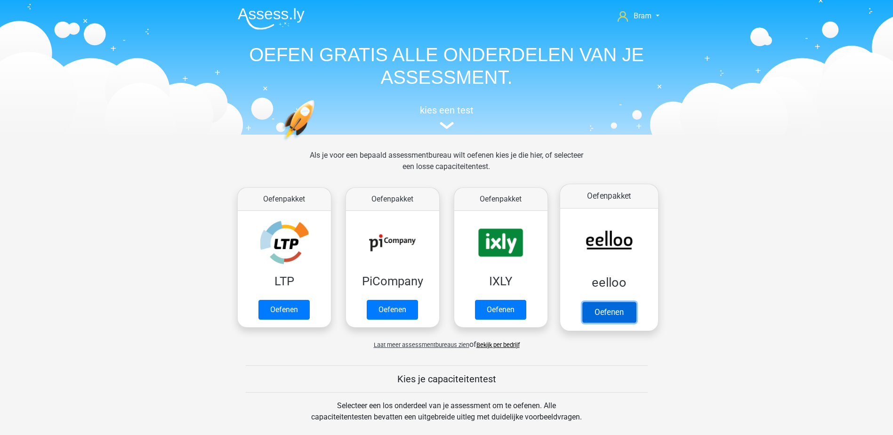
click at [591, 302] on link "Oefenen" at bounding box center [609, 312] width 54 height 21
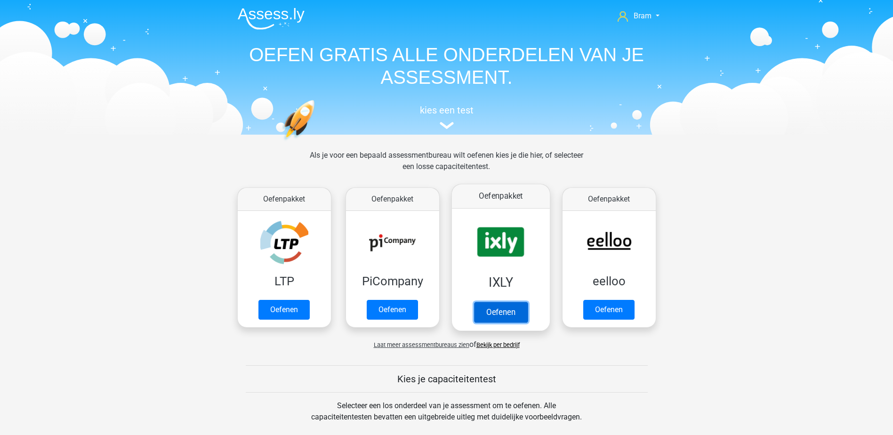
click at [526, 302] on link "Oefenen" at bounding box center [501, 312] width 54 height 21
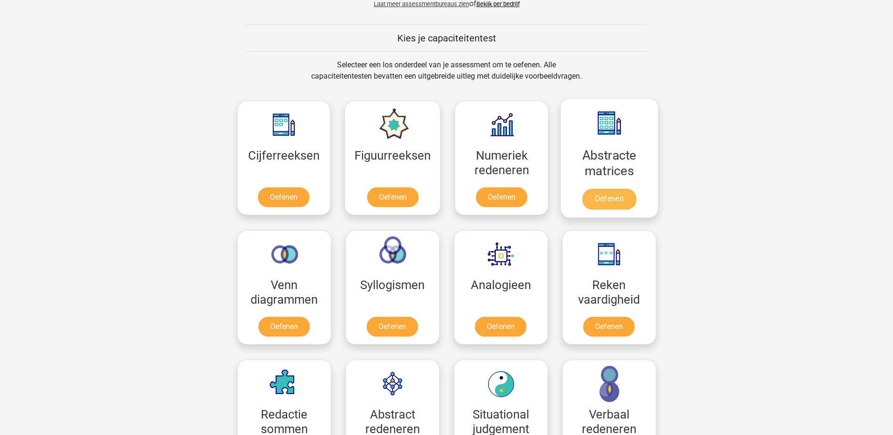
scroll to position [424, 0]
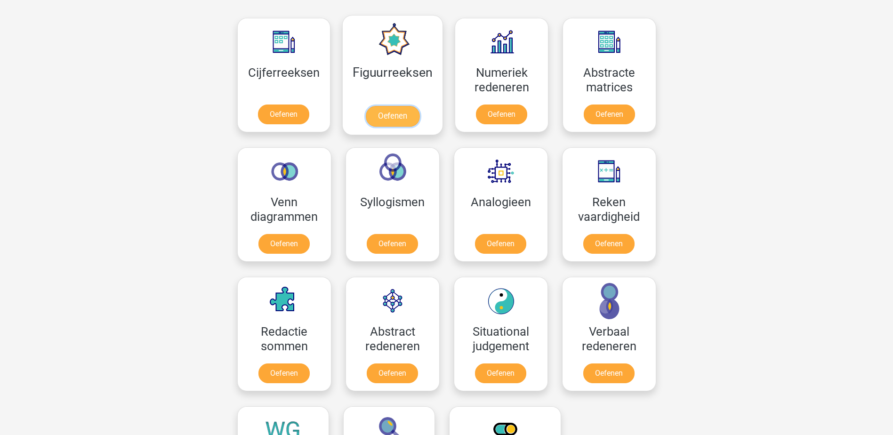
click at [376, 106] on link "Oefenen" at bounding box center [393, 116] width 54 height 21
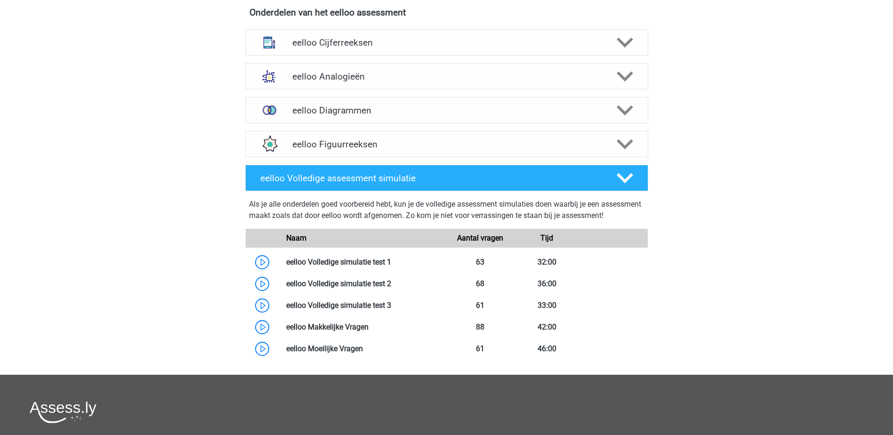
scroll to position [377, 0]
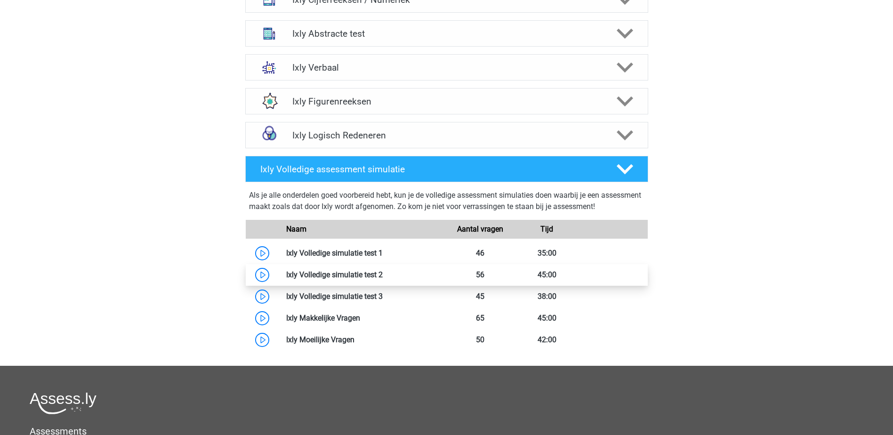
scroll to position [424, 0]
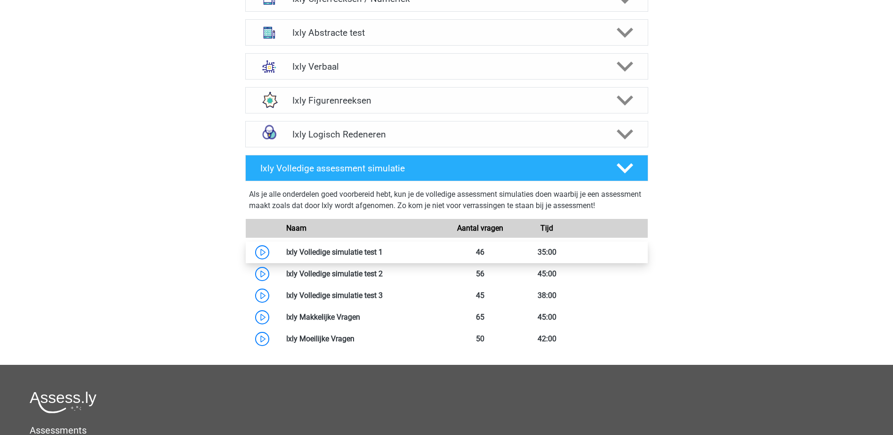
click at [383, 248] on link at bounding box center [383, 252] width 0 height 9
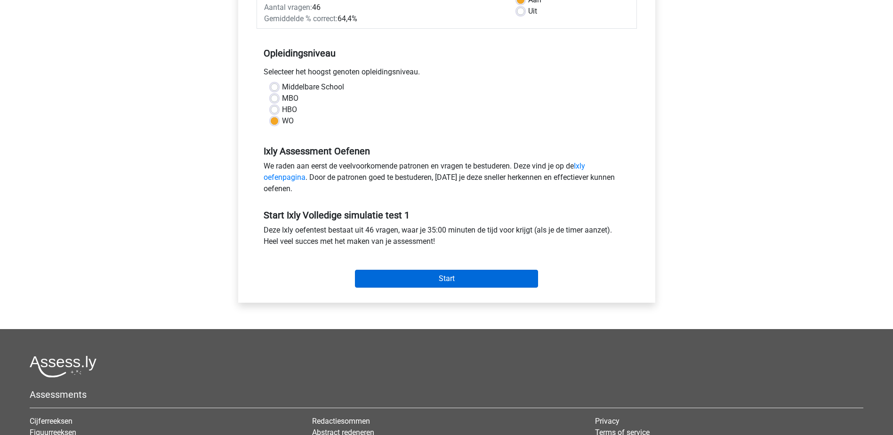
scroll to position [188, 0]
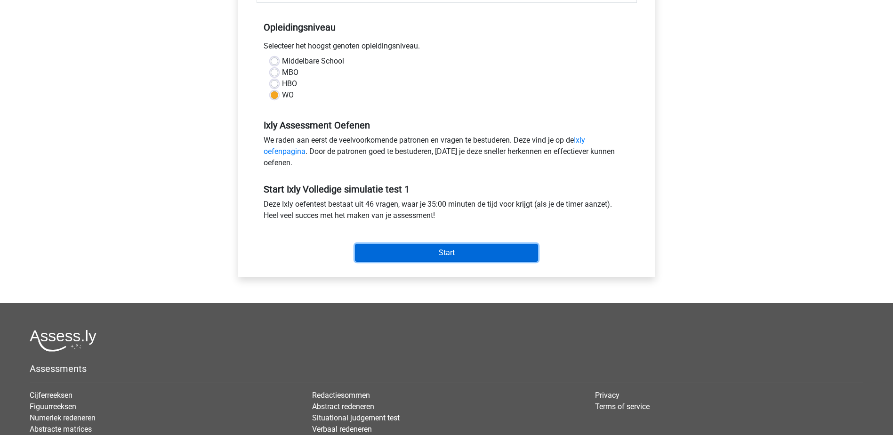
click at [403, 249] on input "Start" at bounding box center [446, 253] width 183 height 18
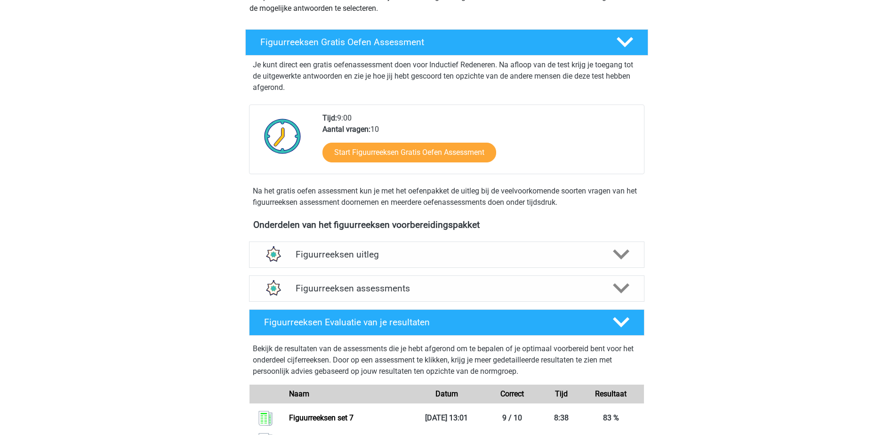
scroll to position [141, 0]
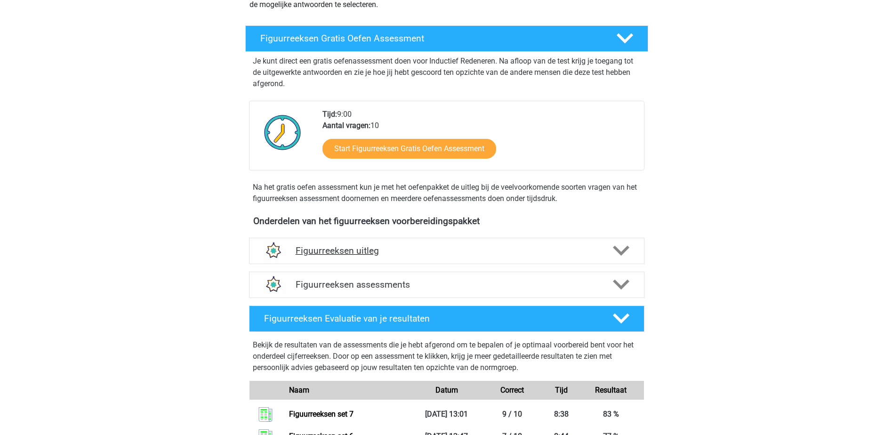
click at [445, 251] on h4 "Figuurreeksen uitleg" at bounding box center [447, 250] width 302 height 11
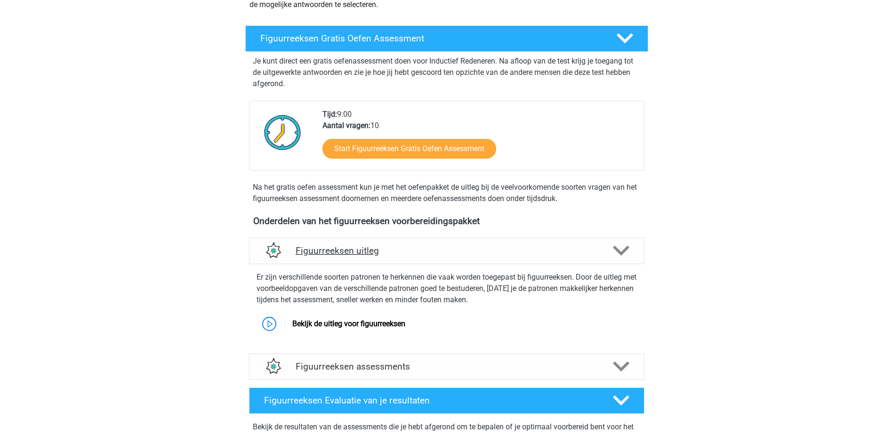
click at [446, 253] on h4 "Figuurreeksen uitleg" at bounding box center [447, 250] width 302 height 11
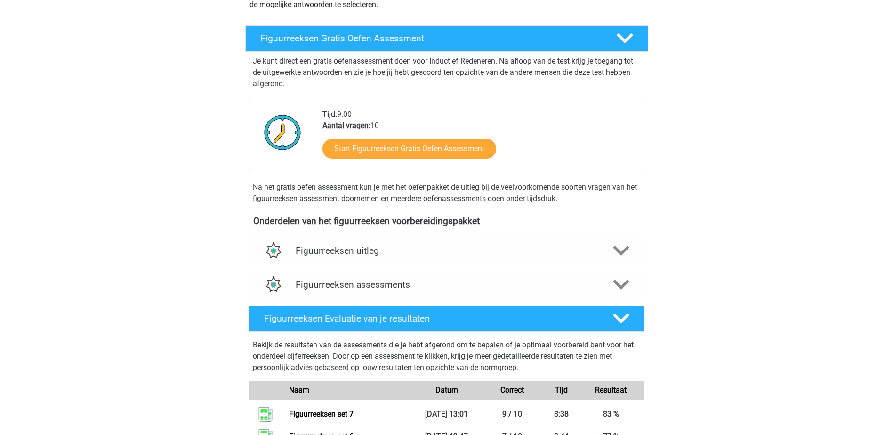
click at [448, 302] on div "Figuurreeksen Evaluatie van je resultaten Bekijk de resultaten van de assessmen…" at bounding box center [447, 412] width 432 height 220
click at [457, 290] on div "Figuurreeksen assessments" at bounding box center [446, 285] width 395 height 26
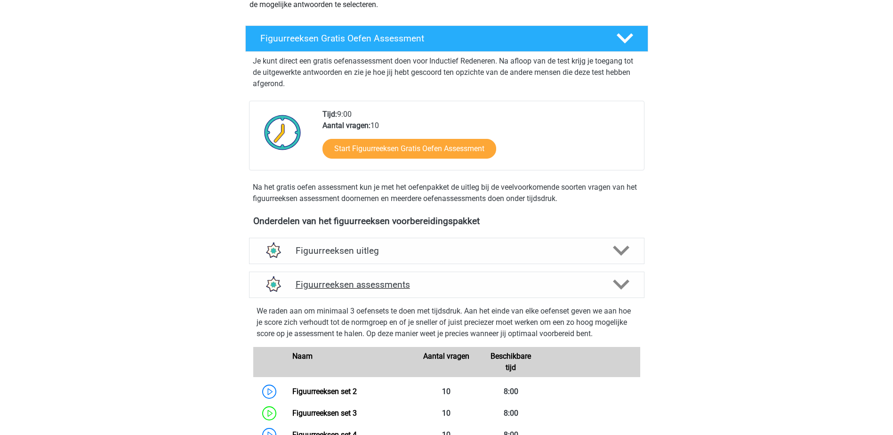
click at [482, 273] on div "Figuurreeksen assessments" at bounding box center [446, 285] width 395 height 26
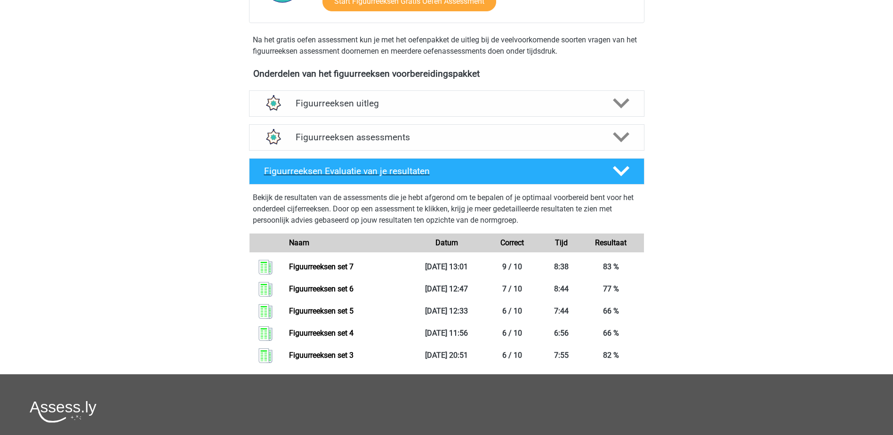
scroll to position [235, 0]
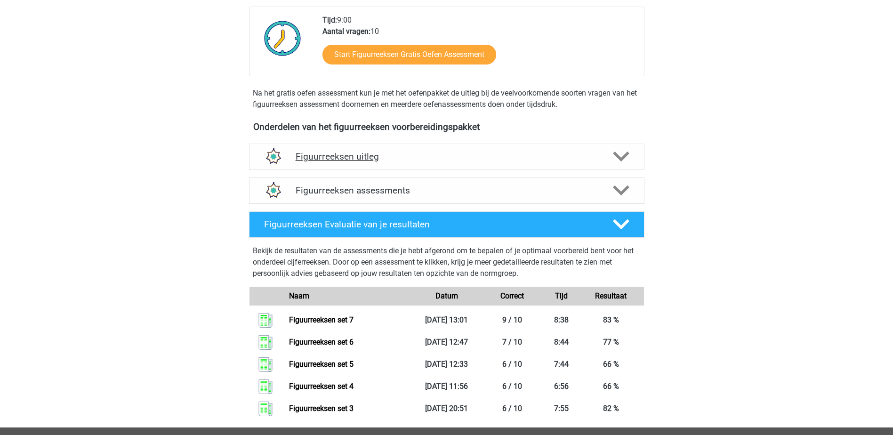
click at [428, 160] on h4 "Figuurreeksen uitleg" at bounding box center [447, 156] width 302 height 11
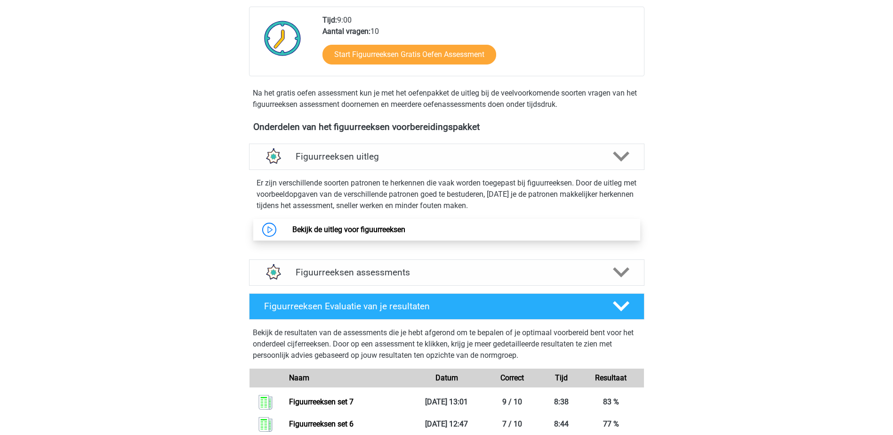
click at [380, 225] on link "Bekijk de uitleg voor figuurreeksen" at bounding box center [348, 229] width 113 height 9
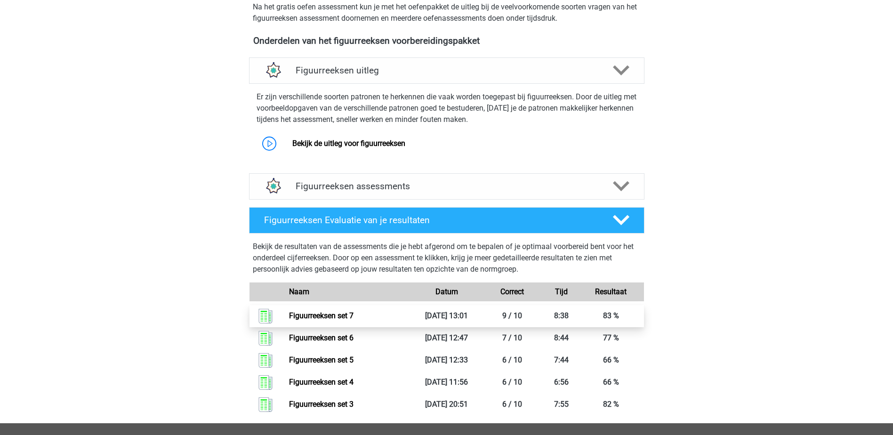
scroll to position [377, 0]
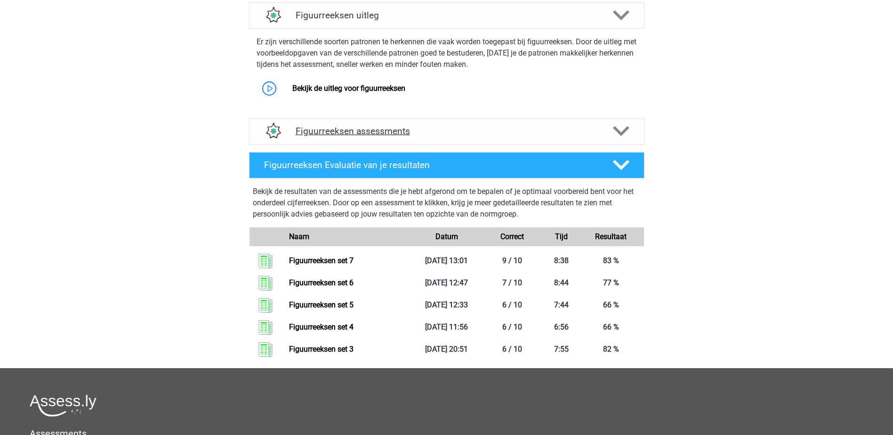
click at [455, 138] on div "Figuurreeksen assessments" at bounding box center [446, 131] width 395 height 26
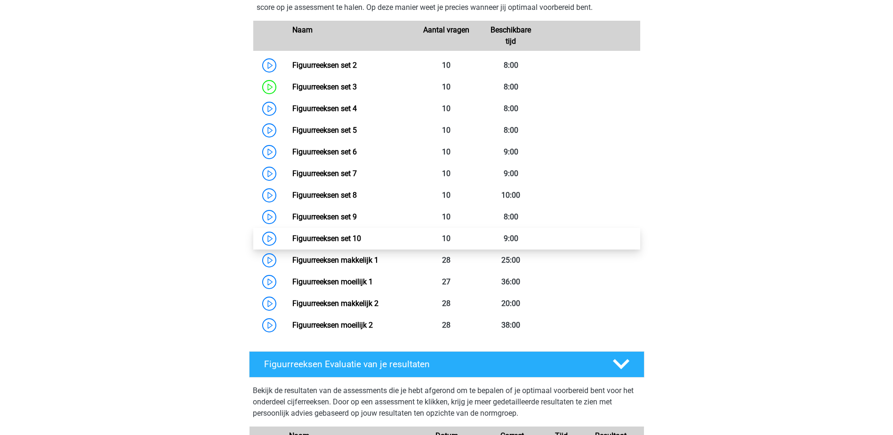
scroll to position [565, 0]
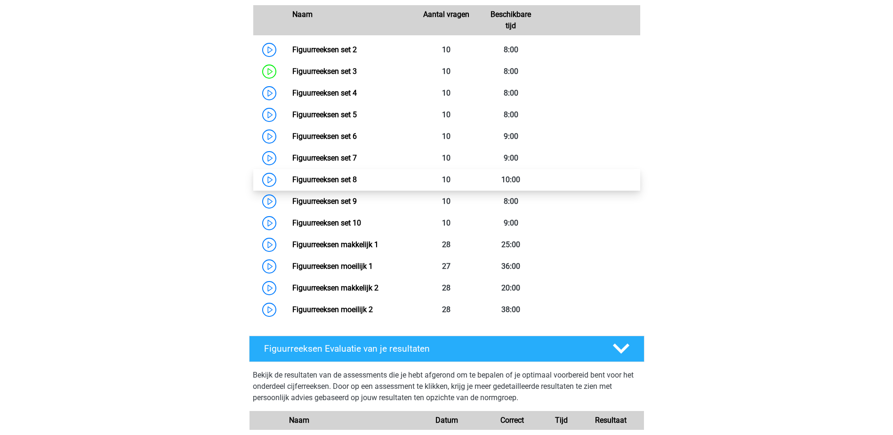
click at [357, 175] on link "Figuurreeksen set 8" at bounding box center [324, 179] width 64 height 9
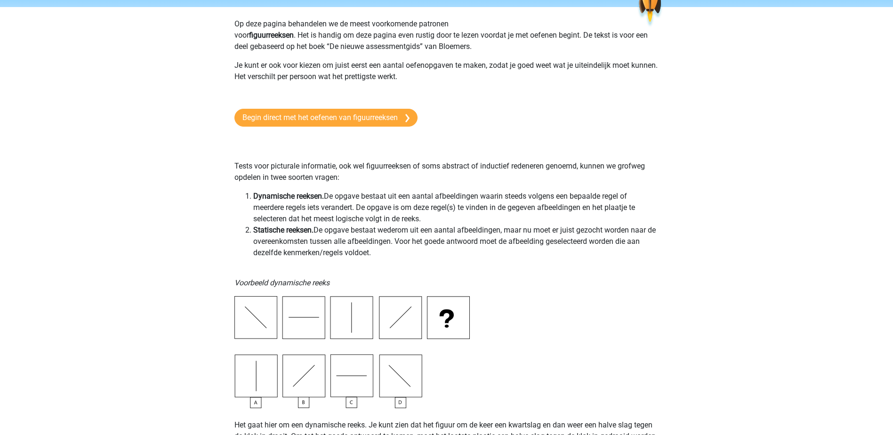
scroll to position [141, 0]
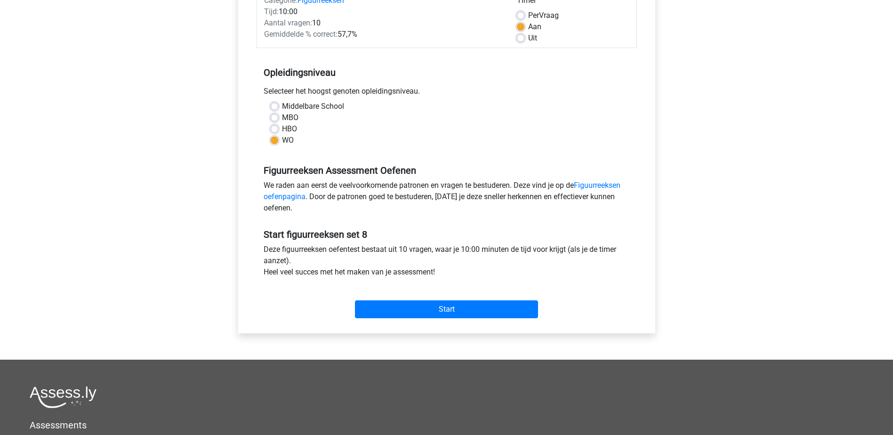
scroll to position [141, 0]
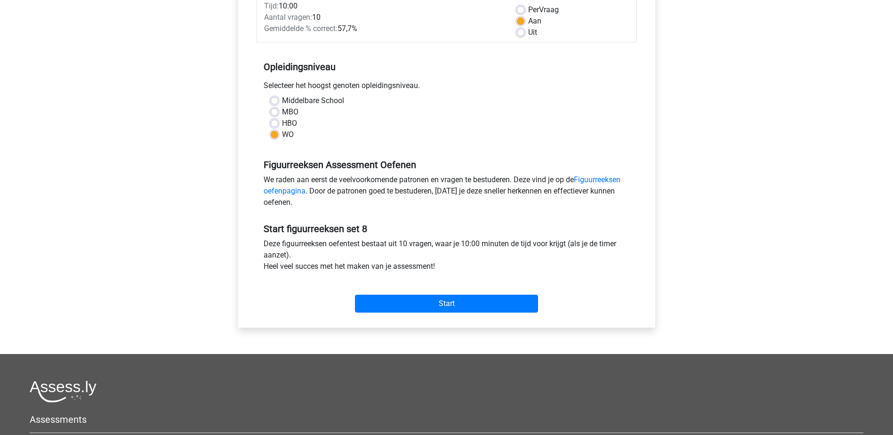
click at [508, 290] on div "Start" at bounding box center [447, 296] width 380 height 33
click at [517, 305] on input "Start" at bounding box center [446, 304] width 183 height 18
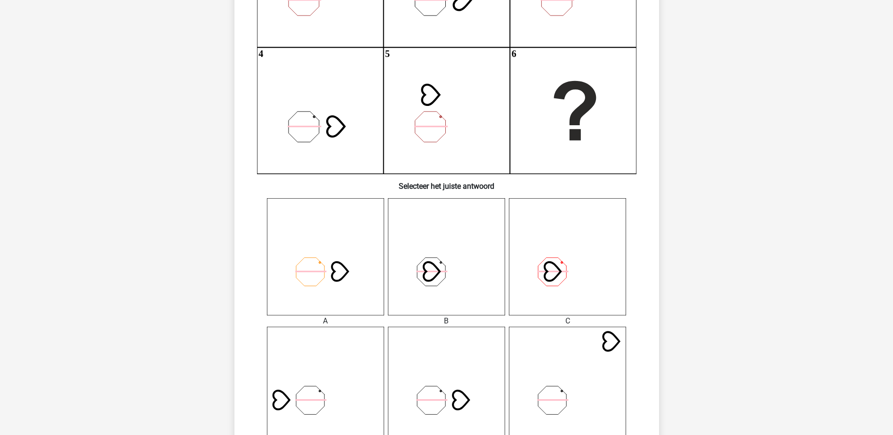
scroll to position [235, 0]
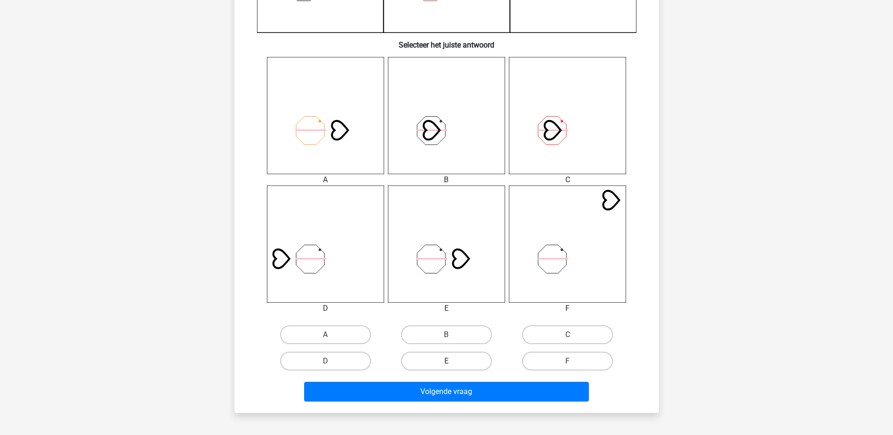
click at [462, 361] on label "E" at bounding box center [446, 361] width 91 height 19
click at [452, 361] on input "E" at bounding box center [449, 364] width 6 height 6
radio input "true"
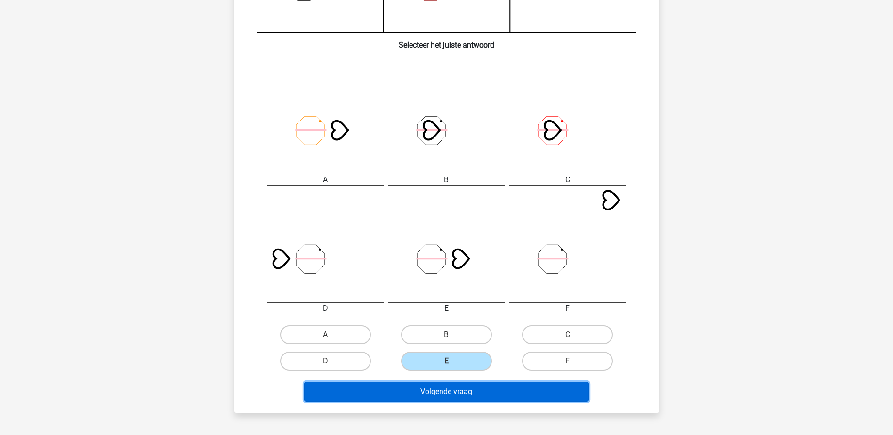
click at [467, 386] on button "Volgende vraag" at bounding box center [446, 392] width 285 height 20
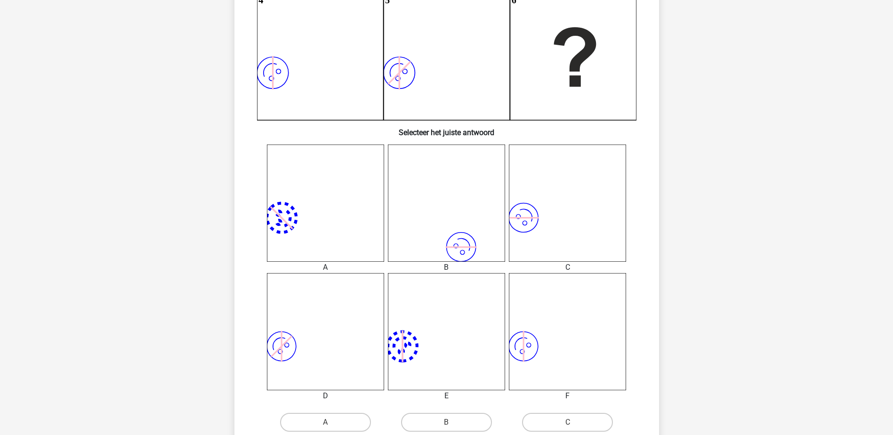
scroll to position [329, 0]
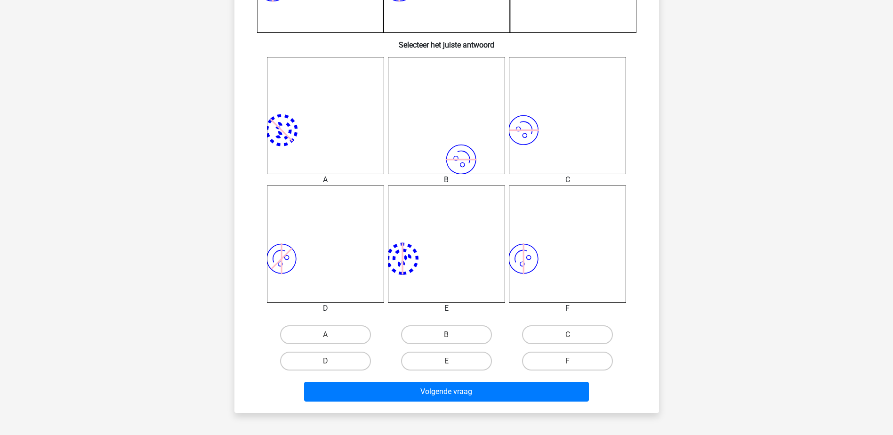
click at [568, 365] on input "F" at bounding box center [571, 364] width 6 height 6
radio input "true"
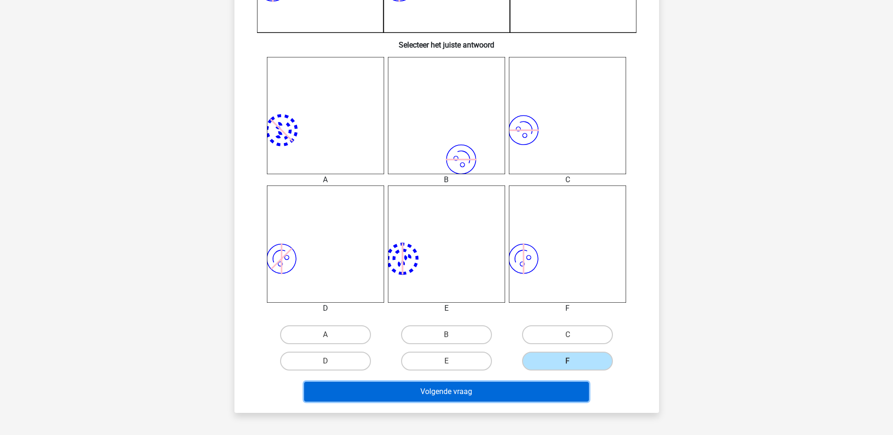
click at [570, 393] on button "Volgende vraag" at bounding box center [446, 392] width 285 height 20
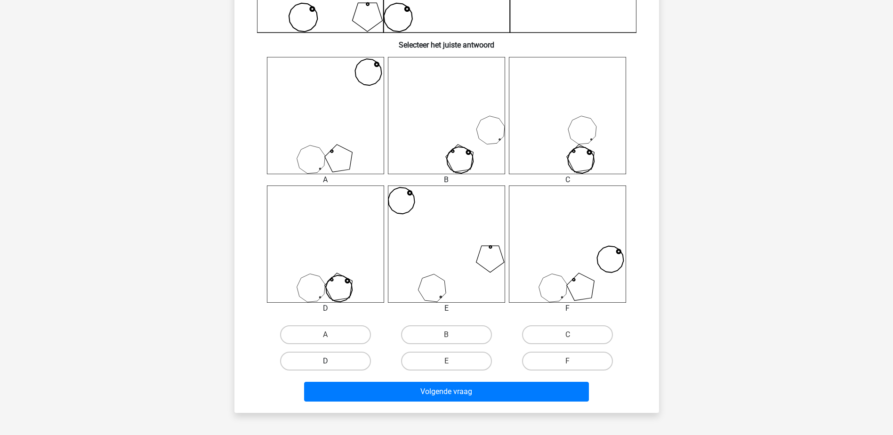
click at [344, 355] on label "D" at bounding box center [325, 361] width 91 height 19
click at [331, 361] on input "D" at bounding box center [328, 364] width 6 height 6
radio input "true"
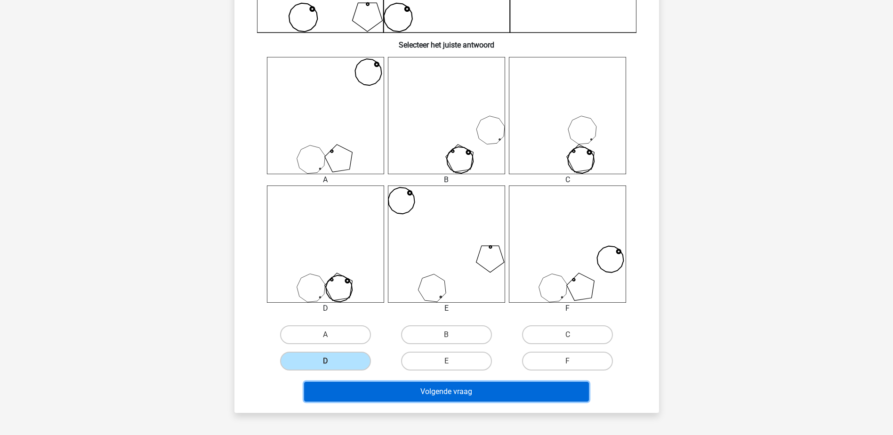
click at [396, 389] on button "Volgende vraag" at bounding box center [446, 392] width 285 height 20
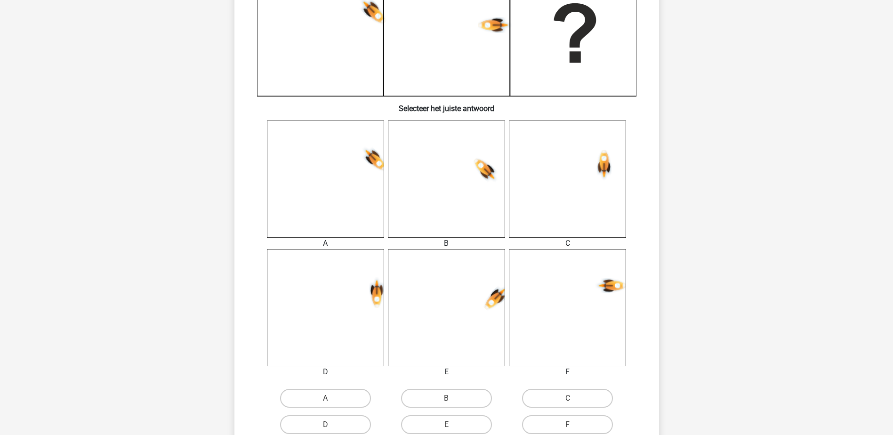
scroll to position [282, 0]
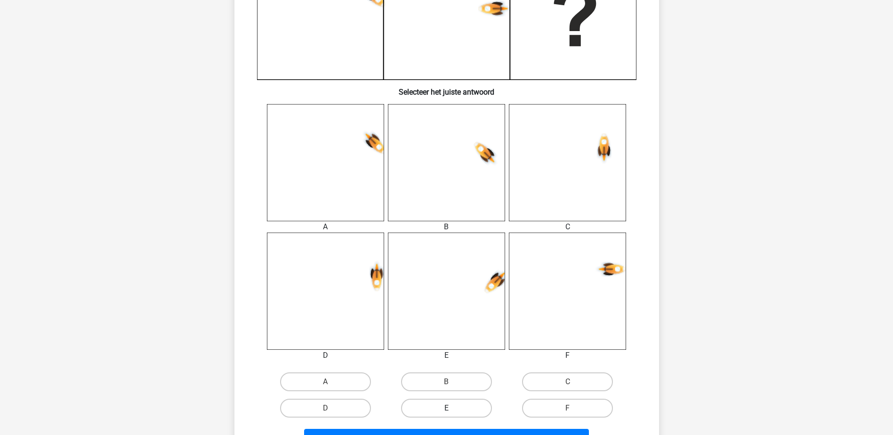
click at [435, 409] on label "E" at bounding box center [446, 408] width 91 height 19
click at [446, 409] on input "E" at bounding box center [449, 411] width 6 height 6
radio input "true"
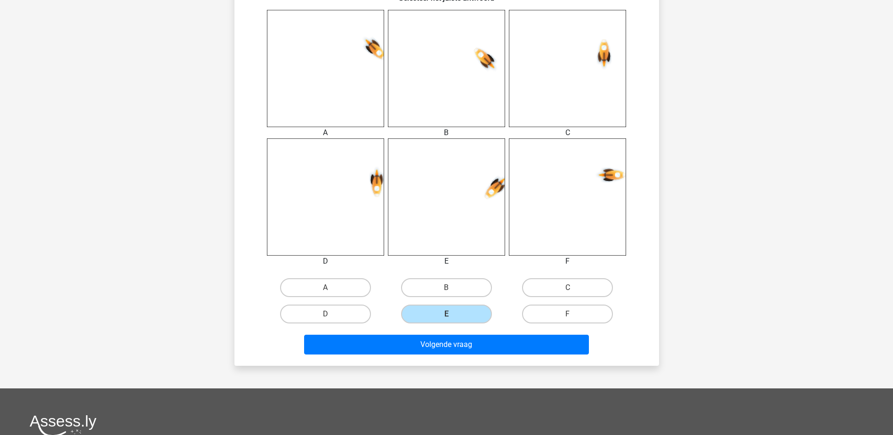
drag, startPoint x: 468, startPoint y: 356, endPoint x: 476, endPoint y: 345, distance: 13.5
click at [468, 355] on div "Volgende vraag" at bounding box center [446, 347] width 363 height 24
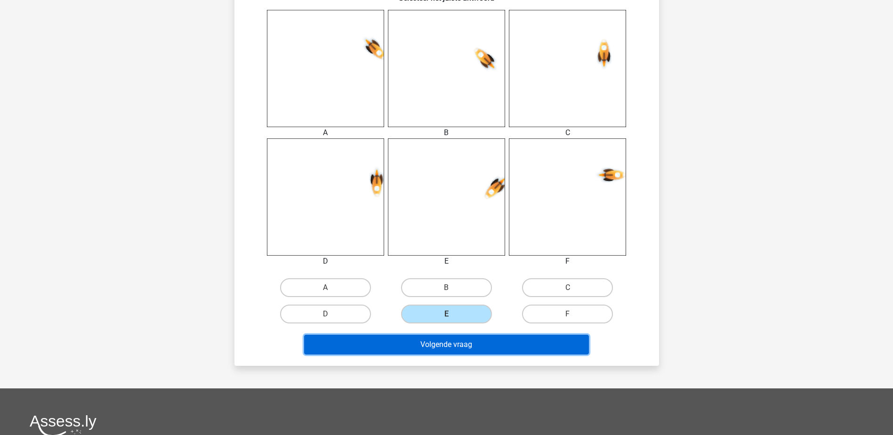
click at [477, 343] on button "Volgende vraag" at bounding box center [446, 345] width 285 height 20
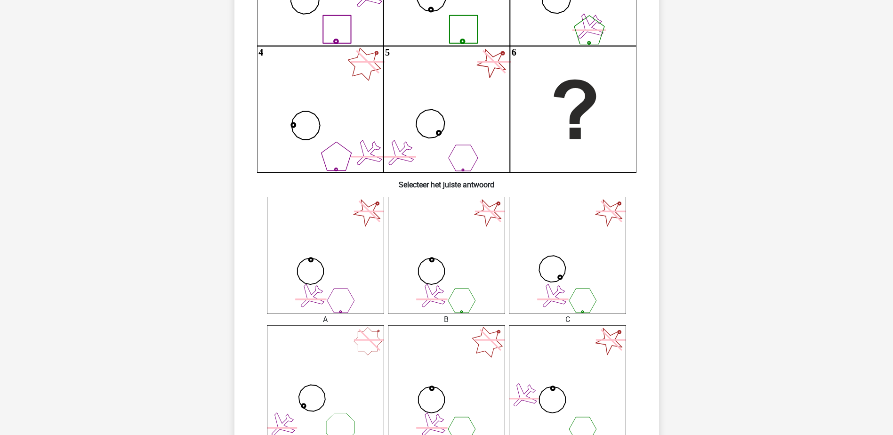
scroll to position [377, 0]
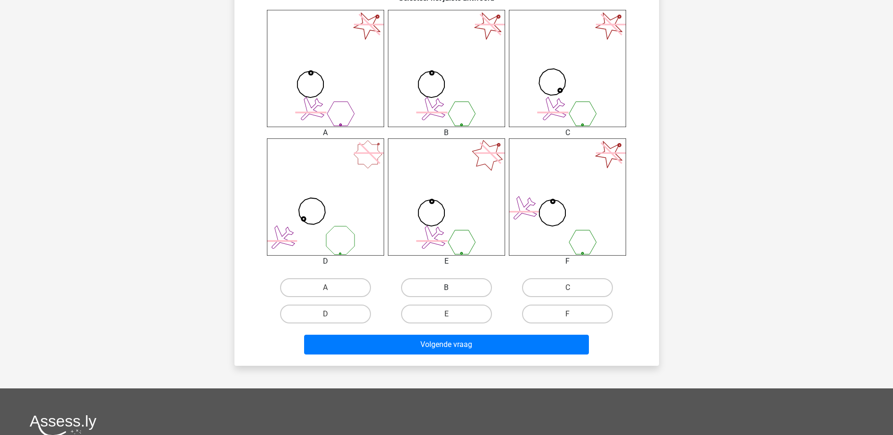
click at [454, 282] on label "B" at bounding box center [446, 287] width 91 height 19
click at [452, 288] on input "B" at bounding box center [449, 291] width 6 height 6
radio input "true"
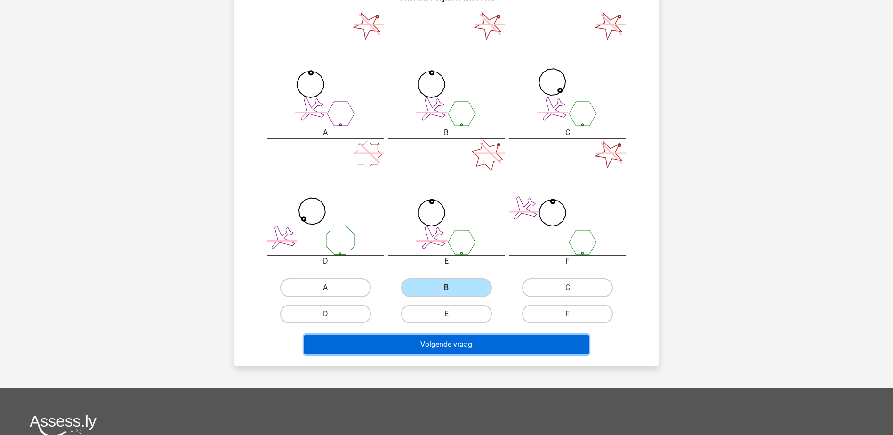
click at [497, 338] on button "Volgende vraag" at bounding box center [446, 345] width 285 height 20
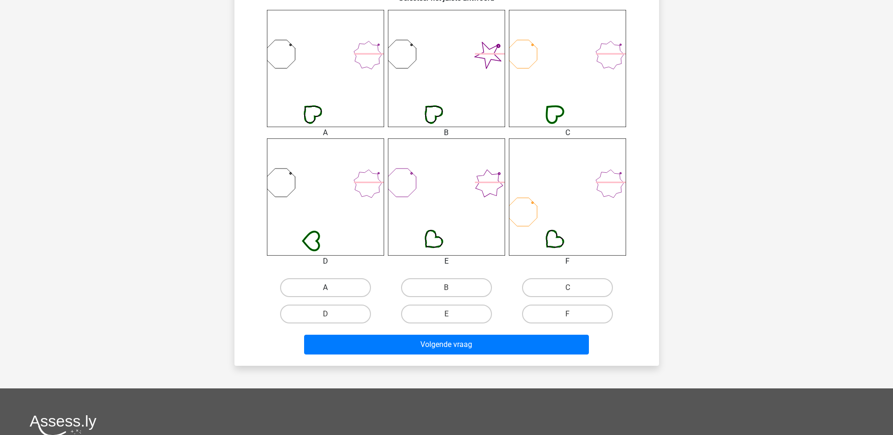
click at [317, 286] on label "A" at bounding box center [325, 287] width 91 height 19
click at [325, 288] on input "A" at bounding box center [328, 291] width 6 height 6
radio input "true"
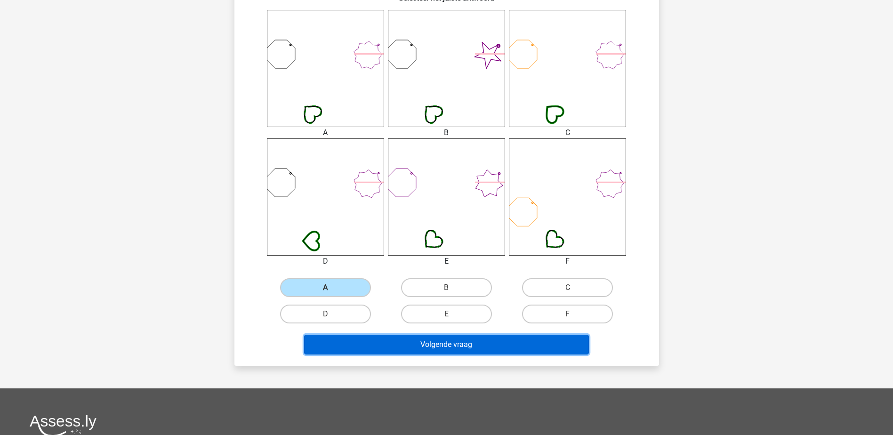
click at [418, 342] on button "Volgende vraag" at bounding box center [446, 345] width 285 height 20
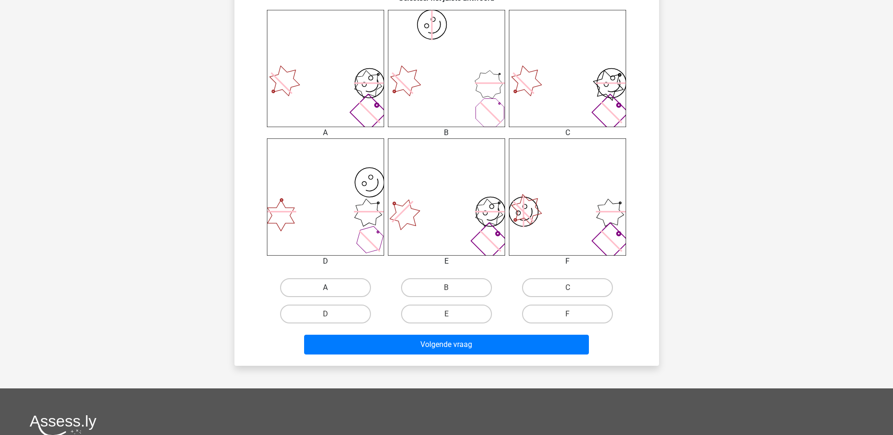
click at [354, 291] on label "A" at bounding box center [325, 287] width 91 height 19
click at [331, 291] on input "A" at bounding box center [328, 291] width 6 height 6
radio input "true"
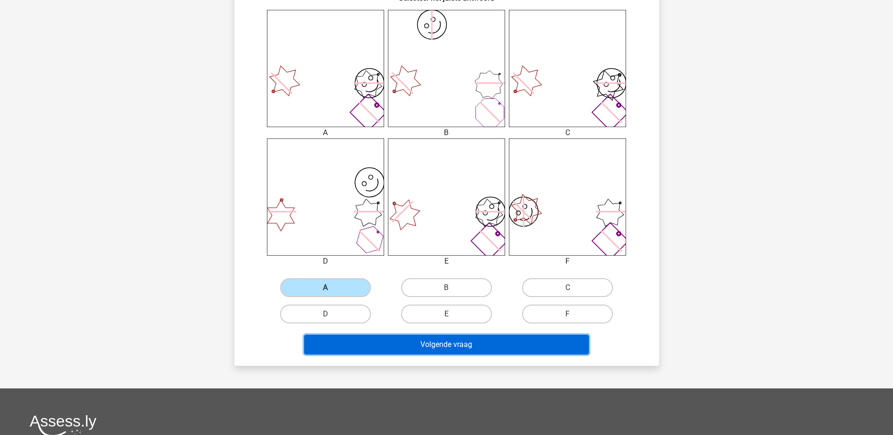
click at [425, 339] on button "Volgende vraag" at bounding box center [446, 345] width 285 height 20
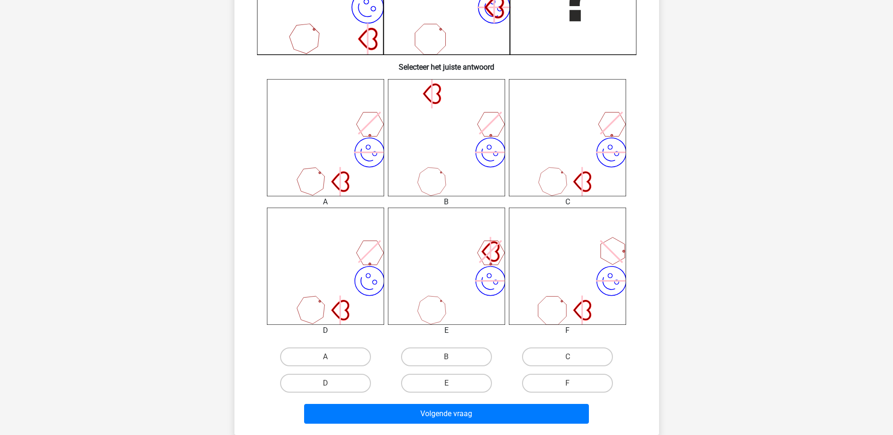
scroll to position [329, 0]
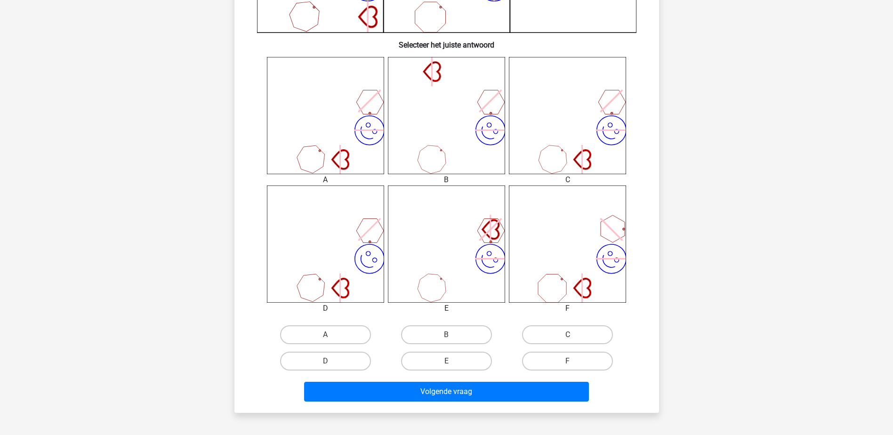
click at [569, 337] on input "C" at bounding box center [571, 338] width 6 height 6
radio input "true"
click at [570, 377] on div "Volgende vraag" at bounding box center [446, 389] width 394 height 31
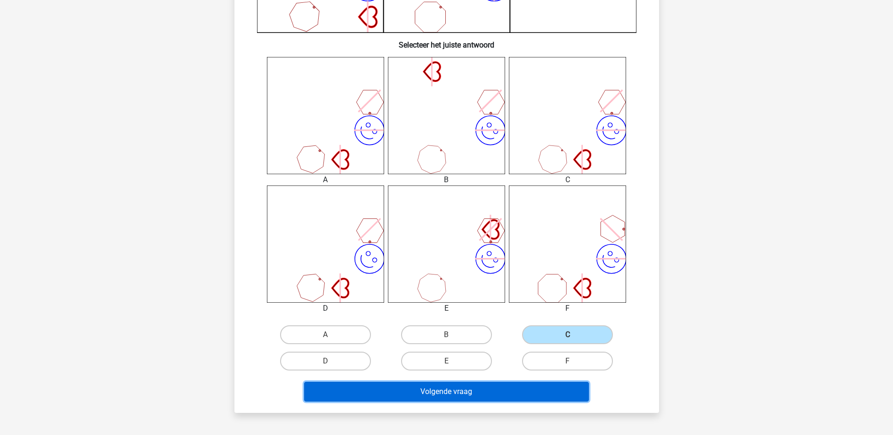
click at [569, 384] on button "Volgende vraag" at bounding box center [446, 392] width 285 height 20
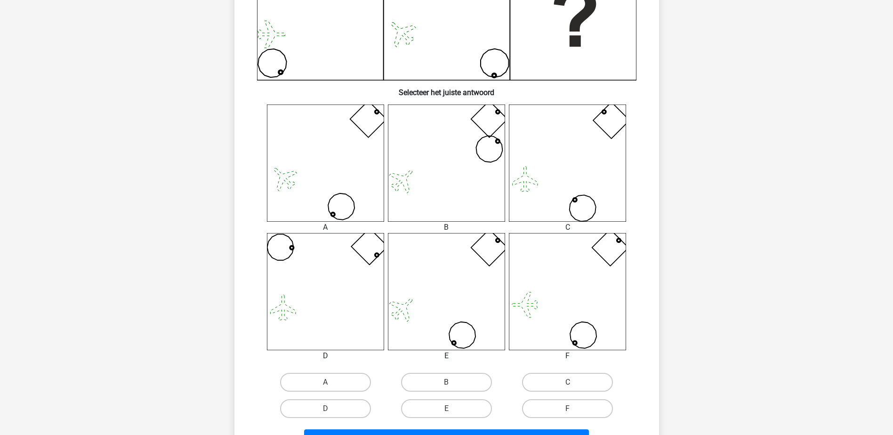
scroll to position [282, 0]
click at [435, 415] on label "E" at bounding box center [446, 408] width 91 height 19
click at [446, 414] on input "E" at bounding box center [449, 411] width 6 height 6
radio input "true"
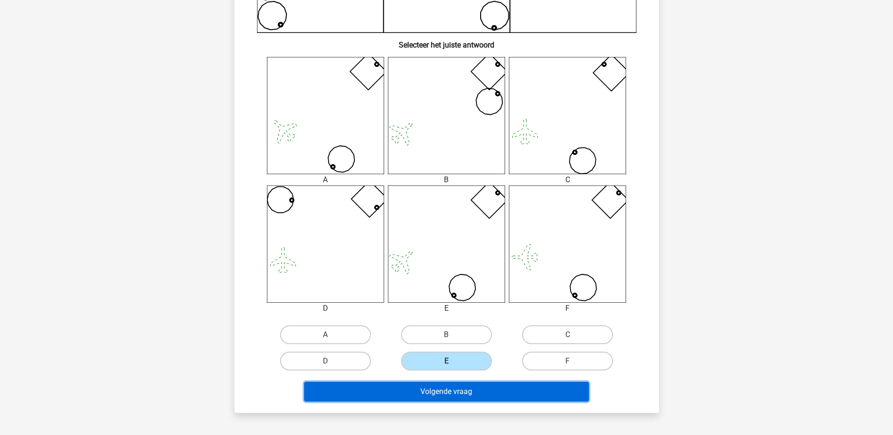
click at [470, 389] on button "Volgende vraag" at bounding box center [446, 392] width 285 height 20
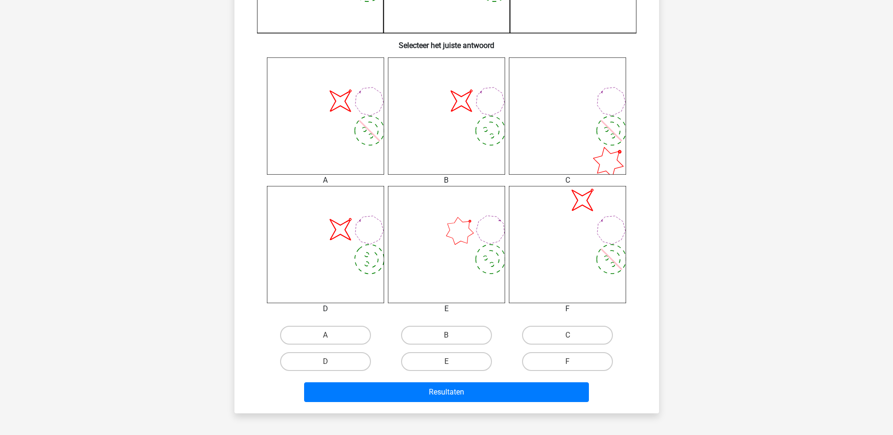
scroll to position [329, 0]
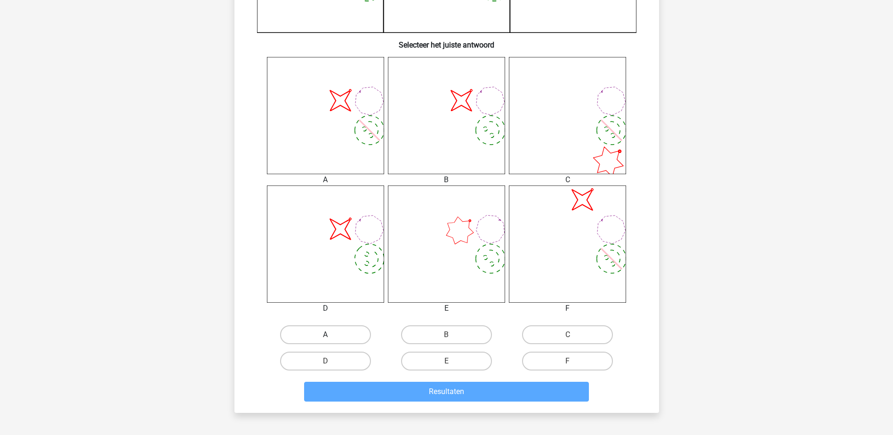
click at [354, 330] on label "A" at bounding box center [325, 334] width 91 height 19
click at [331, 335] on input "A" at bounding box center [328, 338] width 6 height 6
radio input "true"
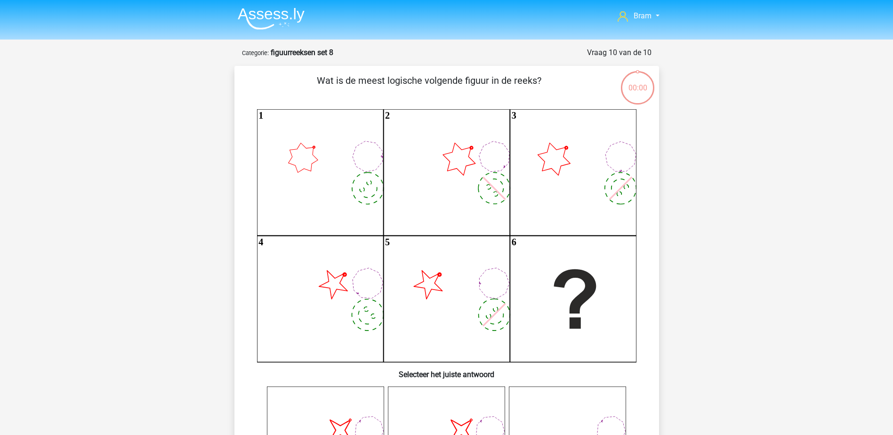
scroll to position [329, 0]
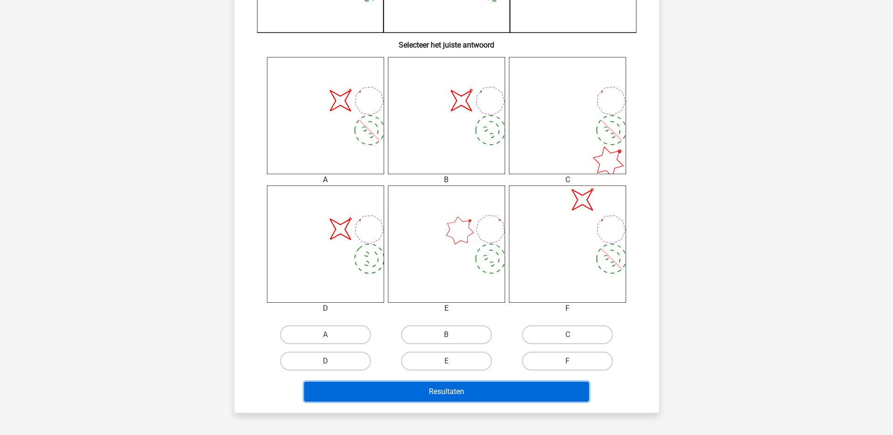
drag, startPoint x: 529, startPoint y: 387, endPoint x: 570, endPoint y: 383, distance: 41.6
click at [529, 387] on button "Resultaten" at bounding box center [446, 392] width 285 height 20
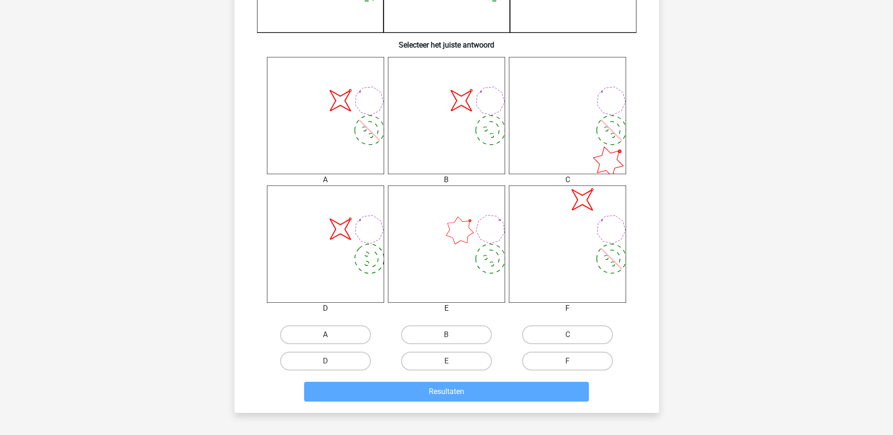
click at [349, 341] on label "A" at bounding box center [325, 334] width 91 height 19
click at [331, 341] on input "A" at bounding box center [328, 338] width 6 height 6
radio input "true"
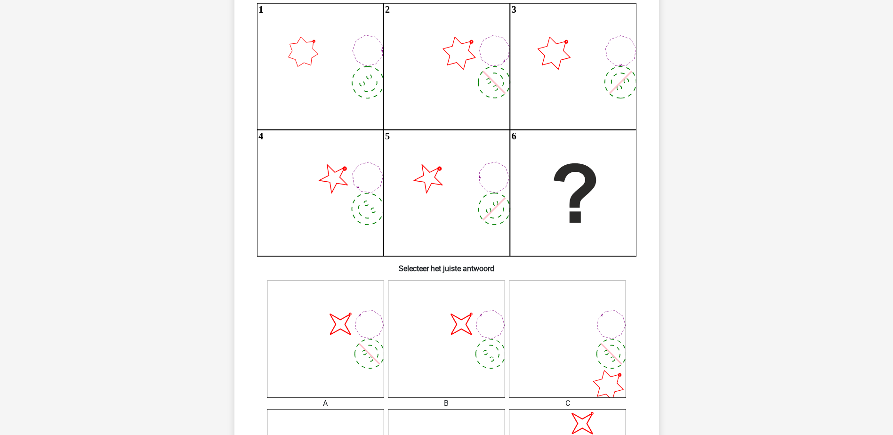
scroll to position [94, 0]
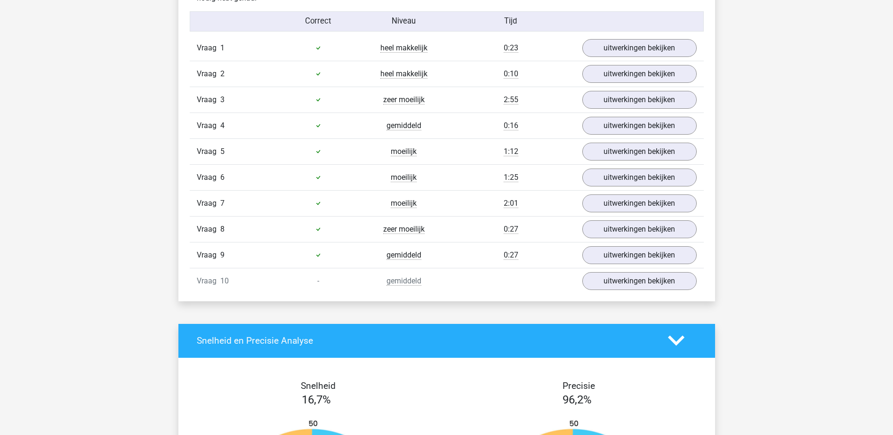
scroll to position [612, 0]
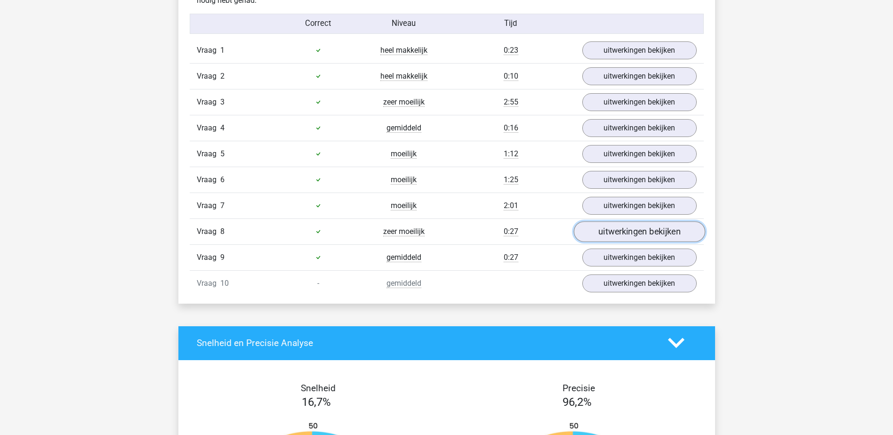
click at [633, 235] on link "uitwerkingen bekijken" at bounding box center [638, 231] width 131 height 21
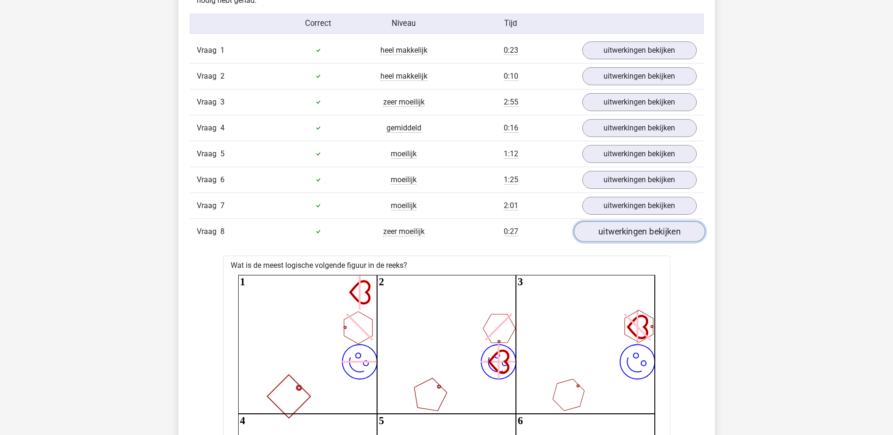
click at [634, 234] on link "uitwerkingen bekijken" at bounding box center [638, 231] width 131 height 21
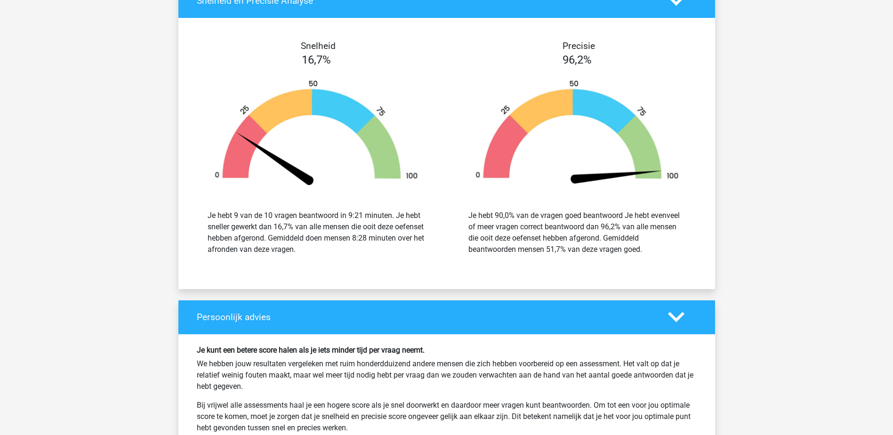
scroll to position [1083, 0]
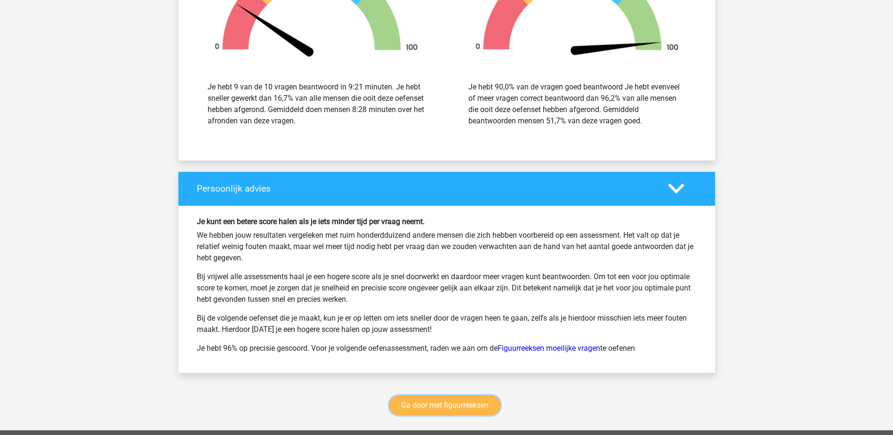
click at [436, 401] on link "Ga door met figuurreeksen" at bounding box center [444, 405] width 111 height 20
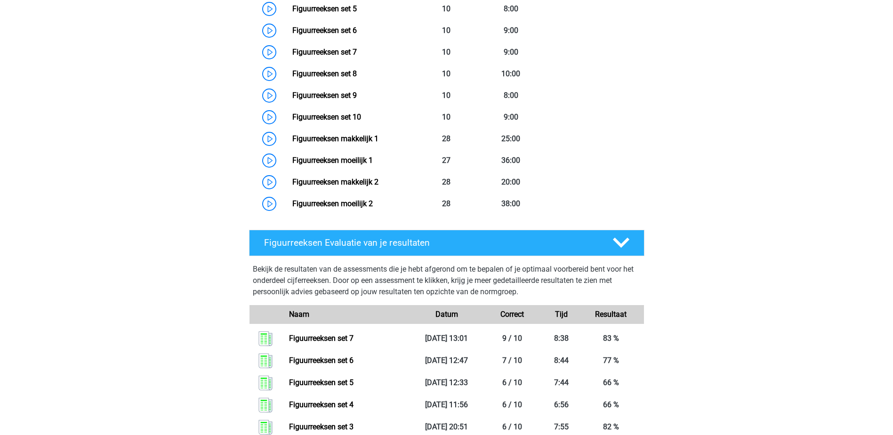
scroll to position [456, 0]
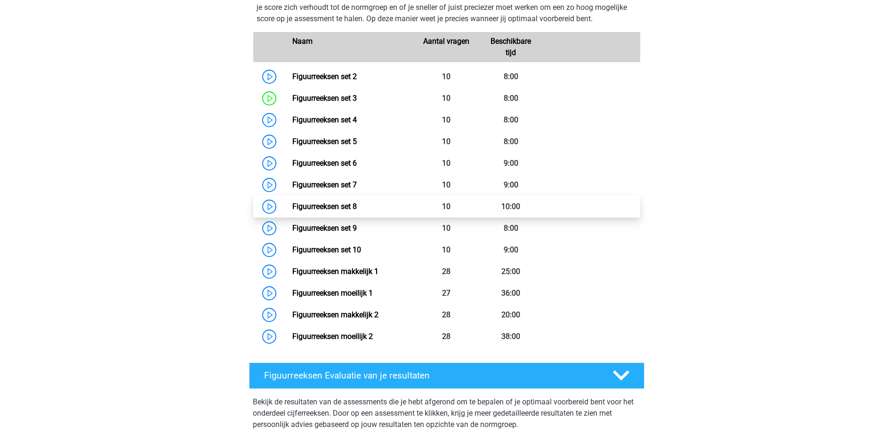
click at [338, 202] on link "Figuurreeksen set 8" at bounding box center [324, 206] width 64 height 9
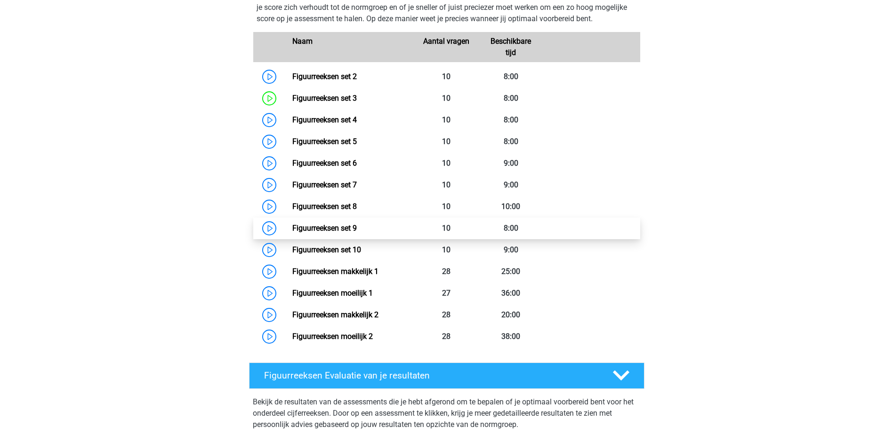
click at [343, 224] on link "Figuurreeksen set 9" at bounding box center [324, 228] width 64 height 9
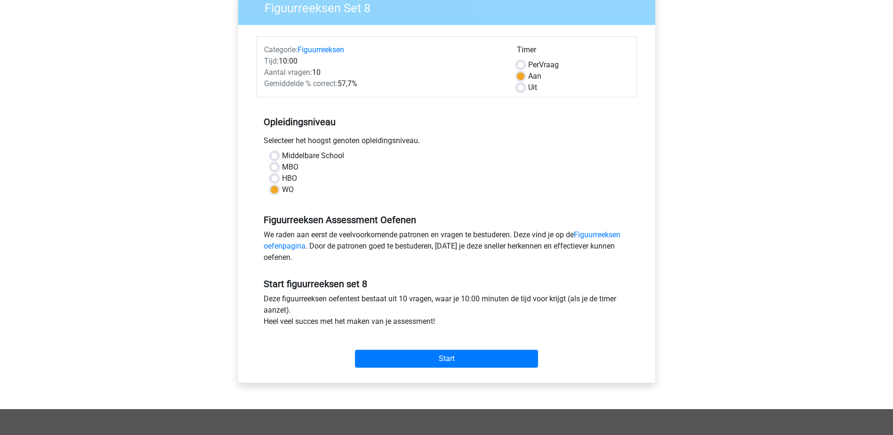
scroll to position [188, 0]
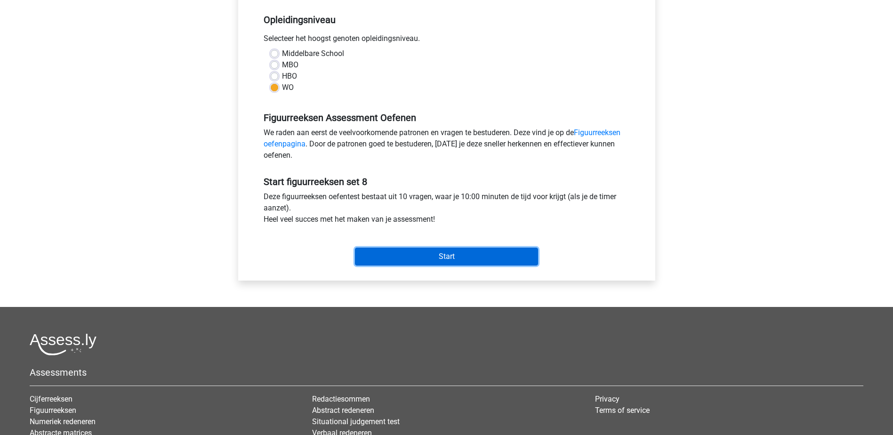
click at [464, 261] on input "Start" at bounding box center [446, 257] width 183 height 18
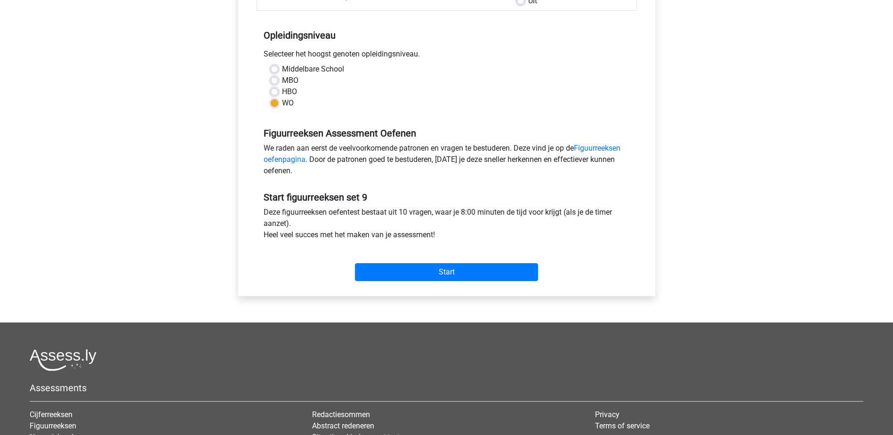
scroll to position [188, 0]
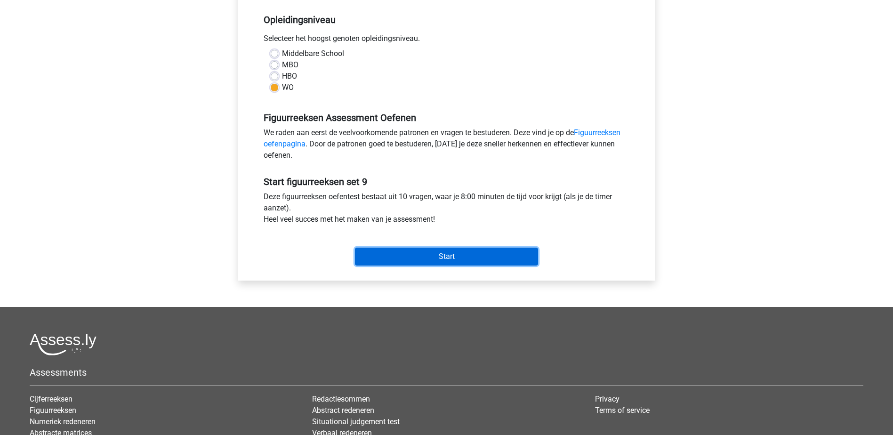
click at [434, 258] on input "Start" at bounding box center [446, 257] width 183 height 18
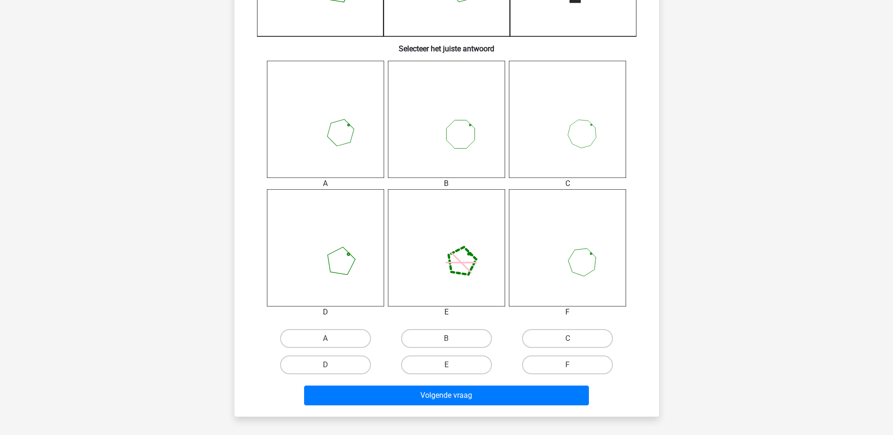
scroll to position [329, 0]
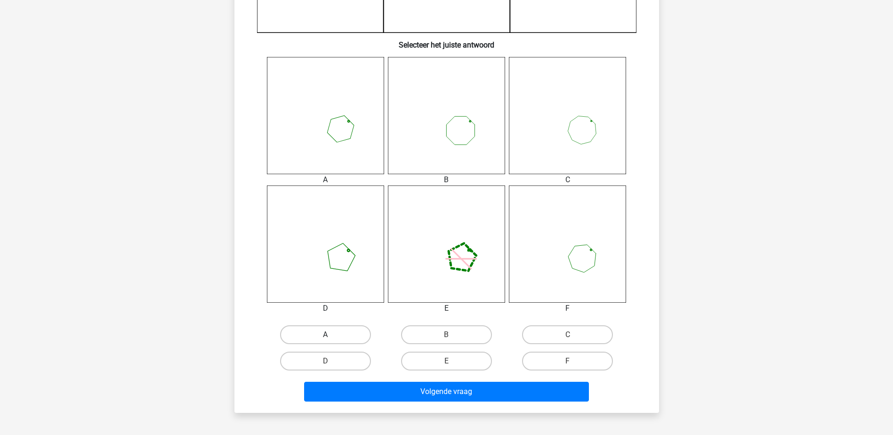
click at [338, 329] on label "A" at bounding box center [325, 334] width 91 height 19
click at [331, 335] on input "A" at bounding box center [328, 338] width 6 height 6
radio input "true"
click at [338, 329] on label "A" at bounding box center [325, 334] width 91 height 19
click at [331, 335] on input "A" at bounding box center [328, 338] width 6 height 6
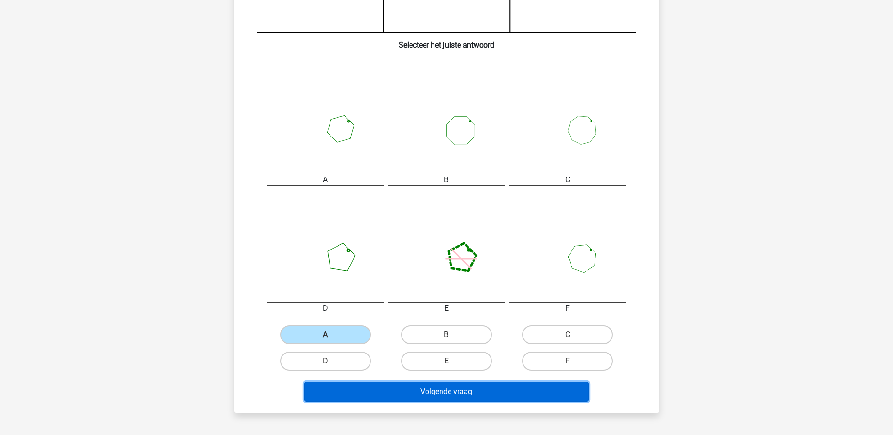
click at [400, 384] on button "Volgende vraag" at bounding box center [446, 392] width 285 height 20
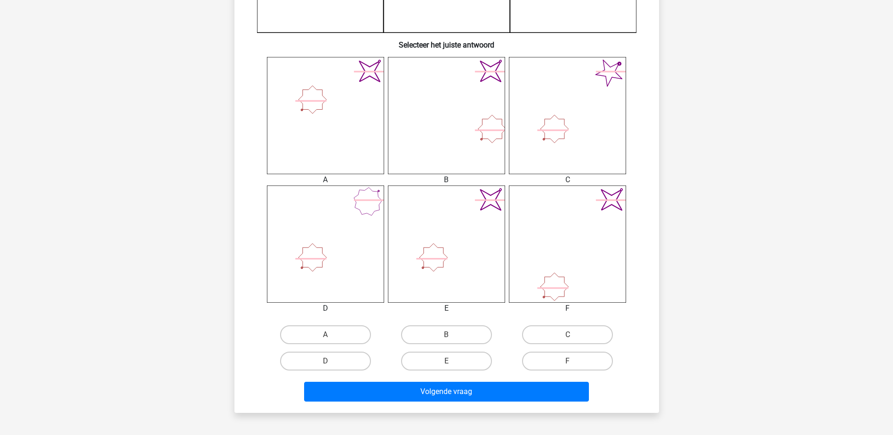
drag, startPoint x: 451, startPoint y: 359, endPoint x: 463, endPoint y: 378, distance: 22.1
click at [451, 360] on label "E" at bounding box center [446, 361] width 91 height 19
click at [451, 361] on input "E" at bounding box center [449, 364] width 6 height 6
radio input "true"
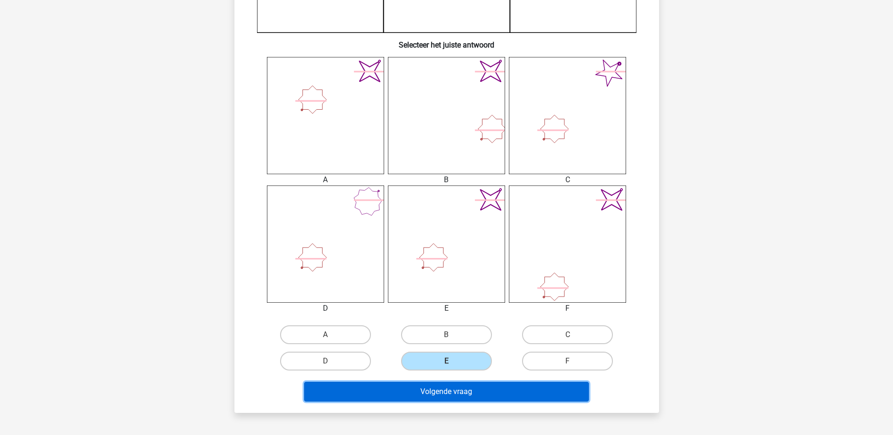
click at [481, 399] on button "Volgende vraag" at bounding box center [446, 392] width 285 height 20
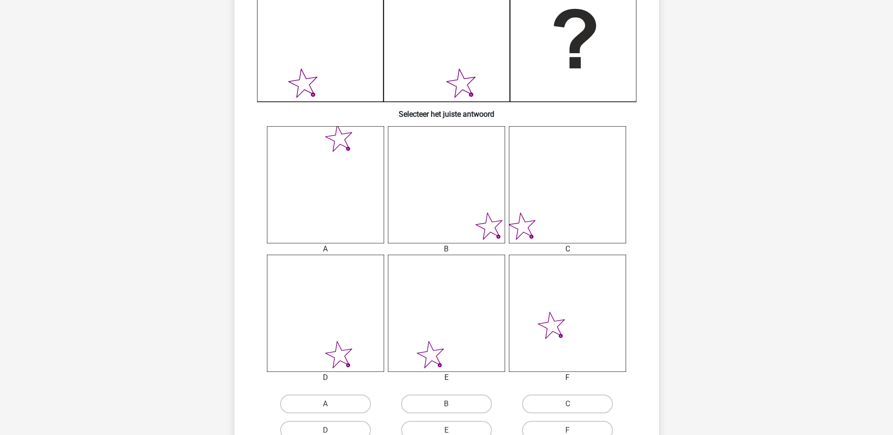
scroll to position [282, 0]
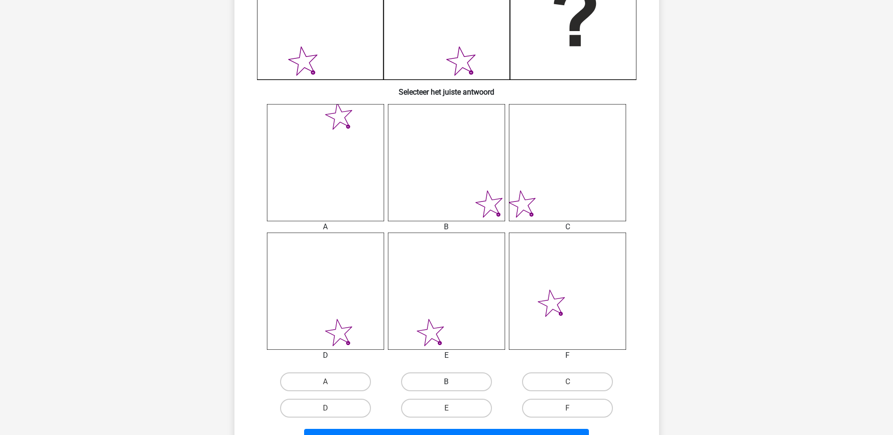
click at [473, 376] on label "B" at bounding box center [446, 381] width 91 height 19
click at [452, 382] on input "B" at bounding box center [449, 385] width 6 height 6
radio input "true"
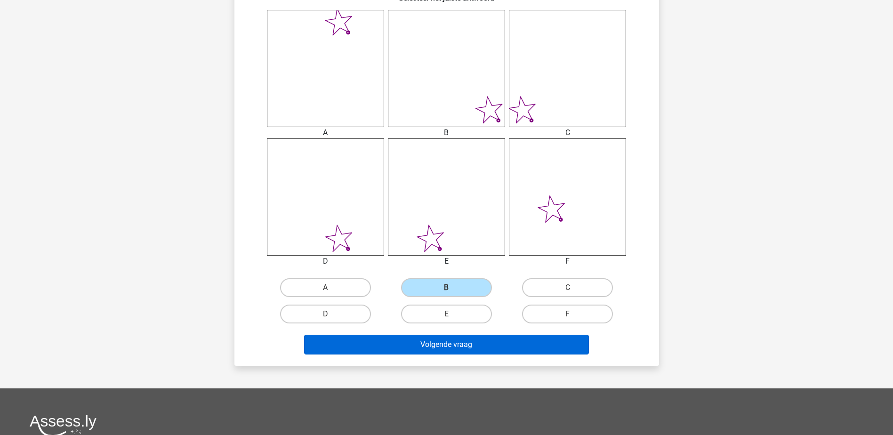
click at [503, 336] on div "Volgende vraag" at bounding box center [446, 342] width 394 height 31
click at [504, 341] on button "Volgende vraag" at bounding box center [446, 345] width 285 height 20
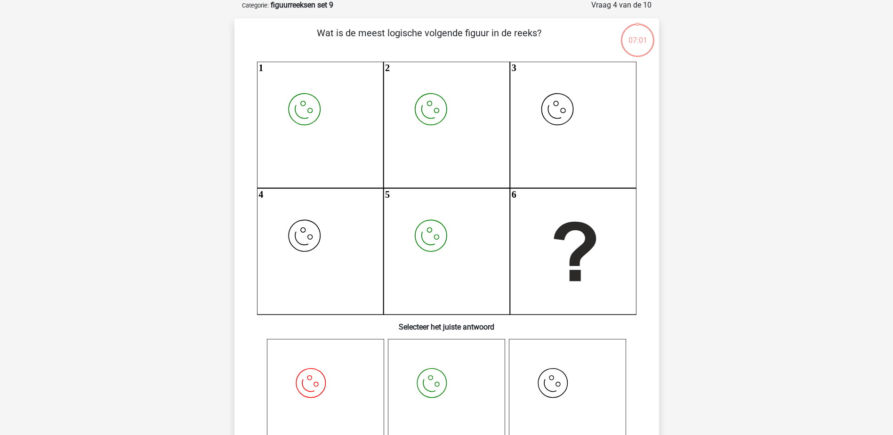
scroll to position [47, 0]
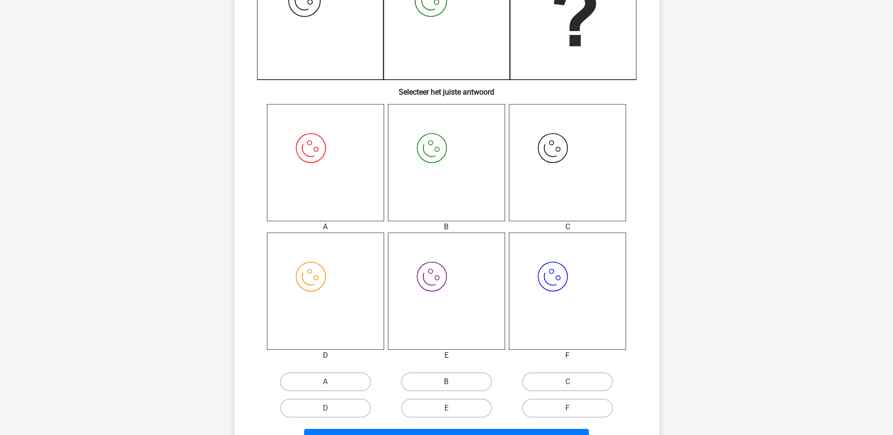
click at [442, 378] on label "B" at bounding box center [446, 381] width 91 height 19
click at [446, 382] on input "B" at bounding box center [449, 385] width 6 height 6
radio input "true"
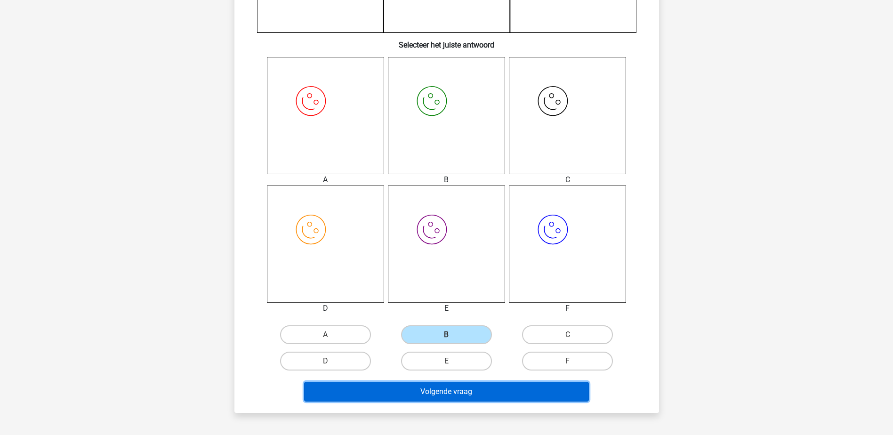
click at [458, 390] on button "Volgende vraag" at bounding box center [446, 392] width 285 height 20
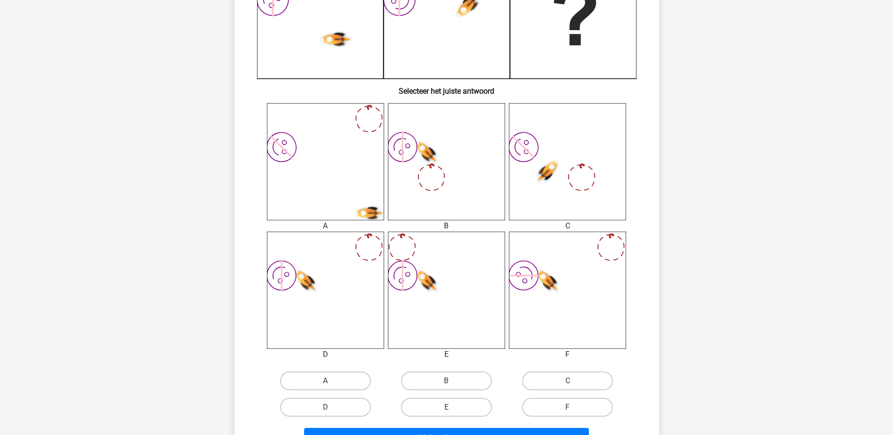
scroll to position [329, 0]
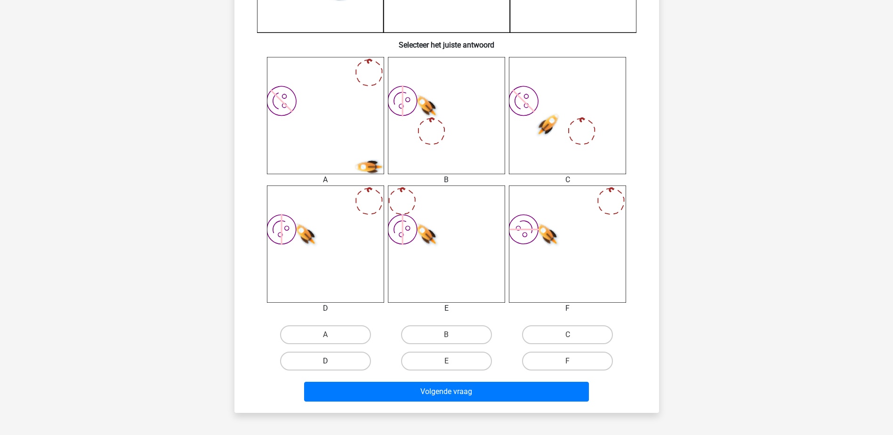
drag, startPoint x: 359, startPoint y: 364, endPoint x: 375, endPoint y: 371, distance: 17.1
click at [359, 364] on label "D" at bounding box center [325, 361] width 91 height 19
click at [331, 364] on input "D" at bounding box center [328, 364] width 6 height 6
radio input "true"
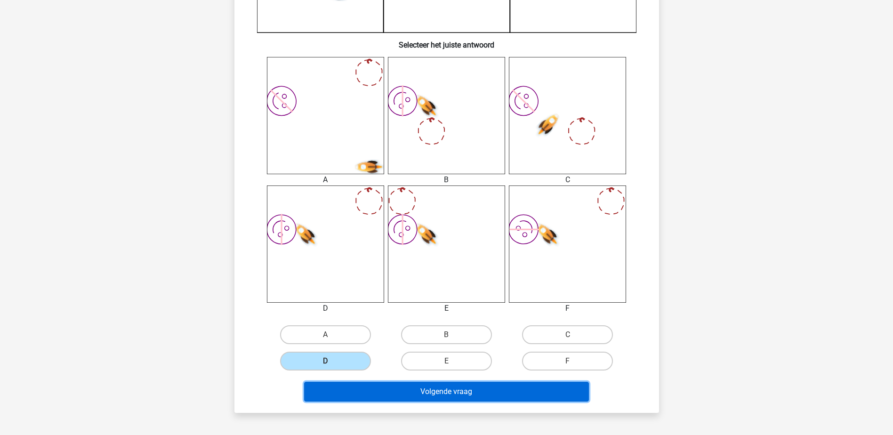
click at [383, 386] on button "Volgende vraag" at bounding box center [446, 392] width 285 height 20
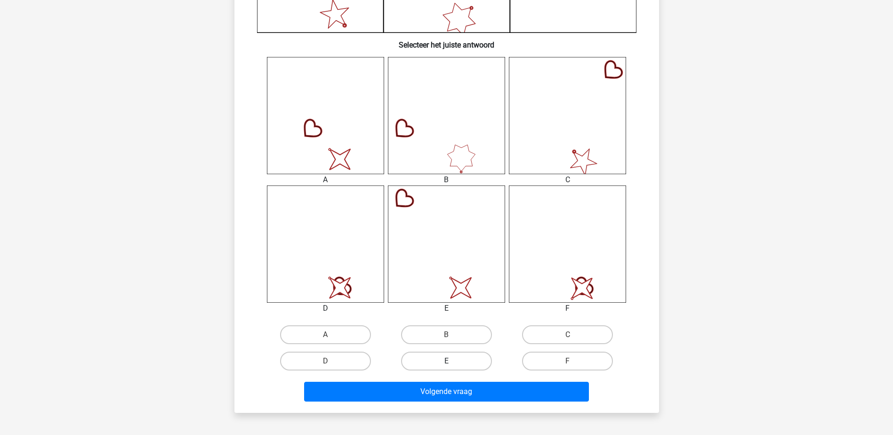
click at [437, 364] on label "E" at bounding box center [446, 361] width 91 height 19
click at [446, 364] on input "E" at bounding box center [449, 364] width 6 height 6
radio input "true"
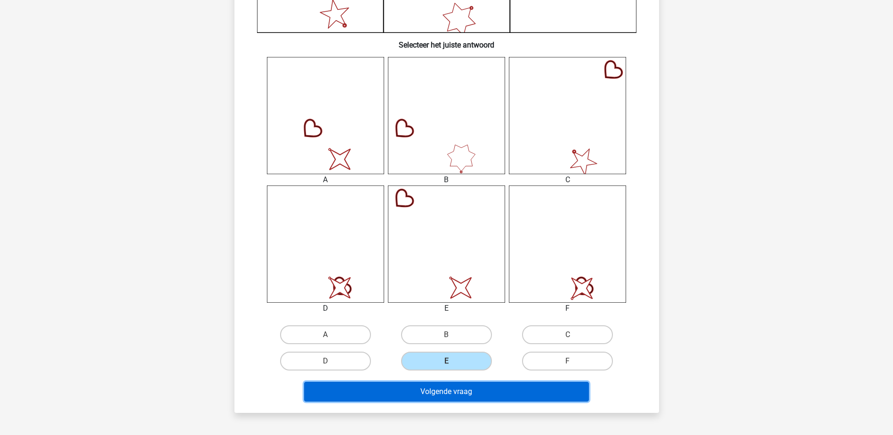
click at [448, 384] on button "Volgende vraag" at bounding box center [446, 392] width 285 height 20
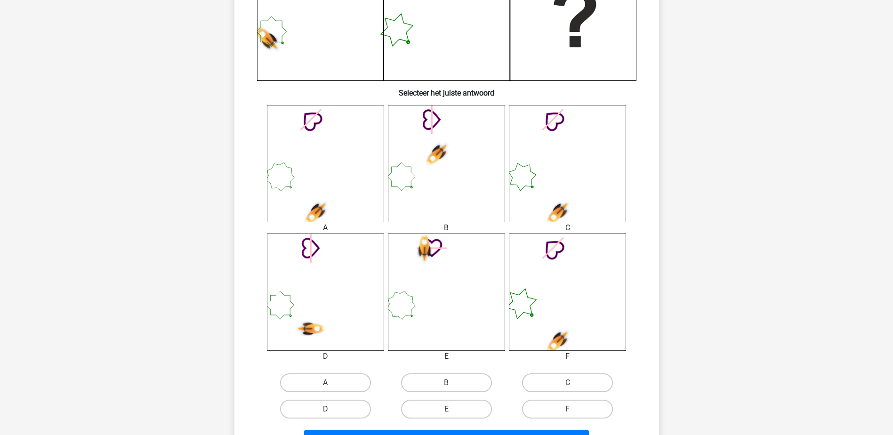
scroll to position [282, 0]
click at [355, 382] on label "A" at bounding box center [325, 381] width 91 height 19
click at [331, 382] on input "A" at bounding box center [328, 385] width 6 height 6
radio input "true"
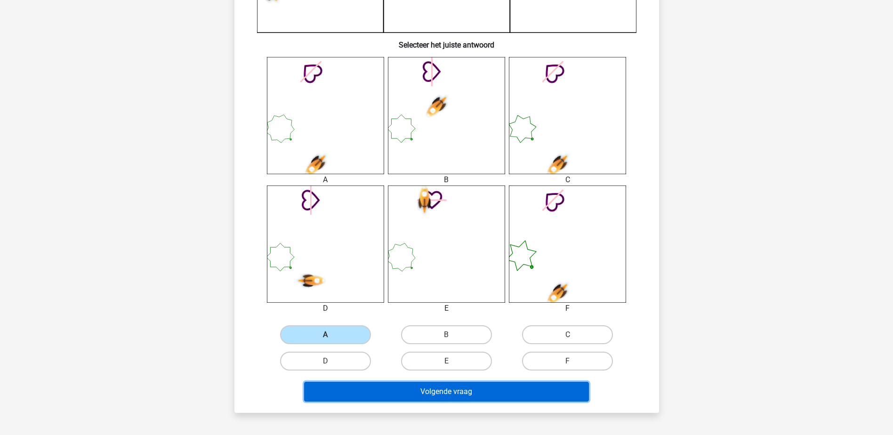
click at [458, 393] on button "Volgende vraag" at bounding box center [446, 392] width 285 height 20
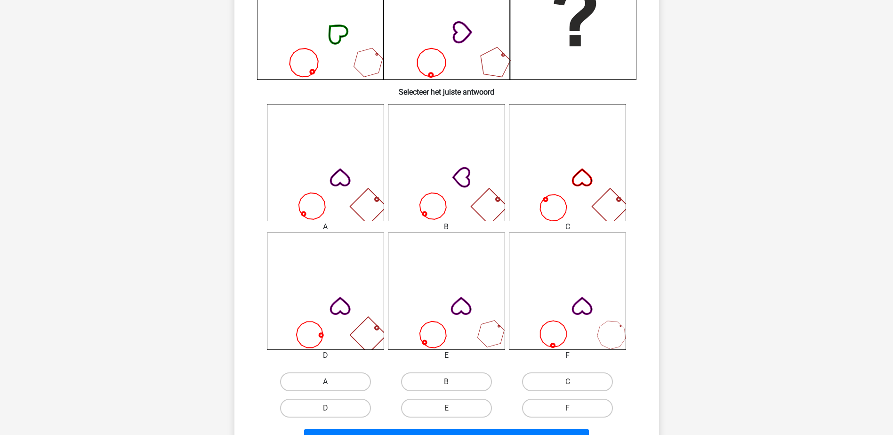
click at [362, 373] on label "A" at bounding box center [325, 381] width 91 height 19
click at [331, 382] on input "A" at bounding box center [328, 385] width 6 height 6
radio input "true"
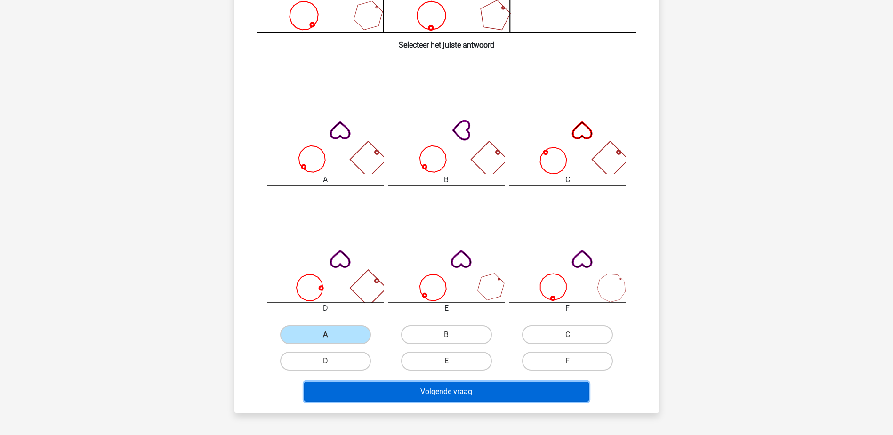
click at [392, 388] on button "Volgende vraag" at bounding box center [446, 392] width 285 height 20
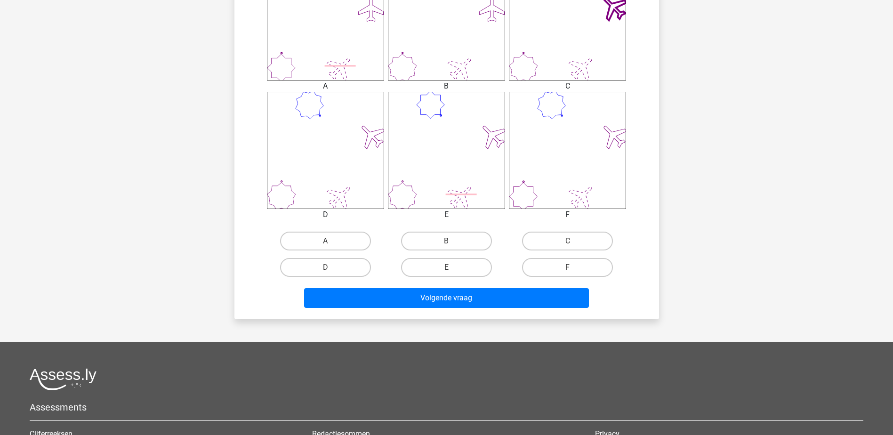
scroll to position [424, 0]
click at [335, 278] on div "D" at bounding box center [325, 267] width 121 height 26
click at [354, 266] on label "D" at bounding box center [325, 266] width 91 height 19
click at [331, 267] on input "D" at bounding box center [328, 270] width 6 height 6
radio input "true"
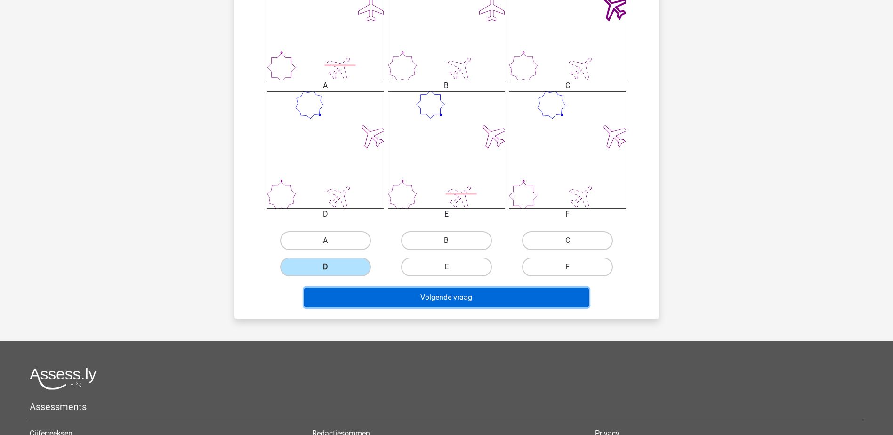
click at [378, 305] on button "Volgende vraag" at bounding box center [446, 298] width 285 height 20
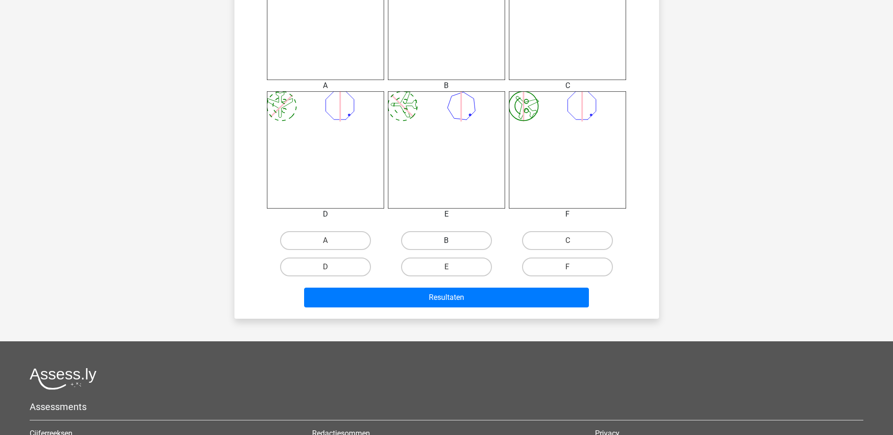
click at [458, 246] on label "B" at bounding box center [446, 240] width 91 height 19
click at [452, 246] on input "B" at bounding box center [449, 244] width 6 height 6
radio input "true"
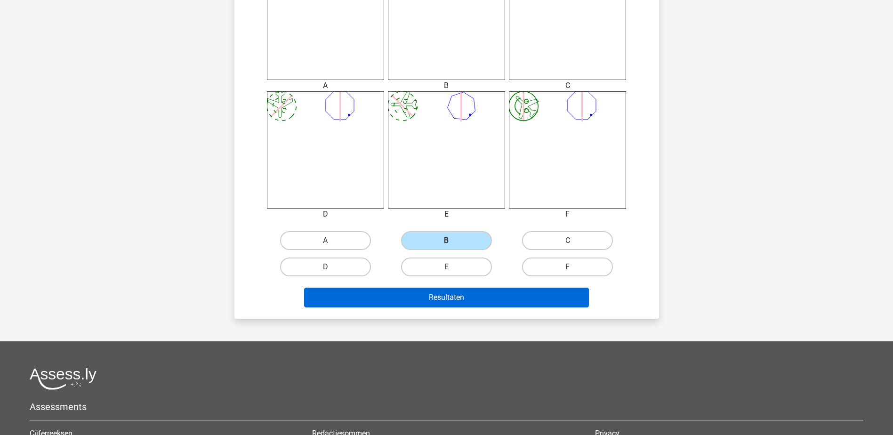
click at [470, 288] on div "Resultaten" at bounding box center [446, 295] width 394 height 31
click at [474, 290] on button "Resultaten" at bounding box center [446, 298] width 285 height 20
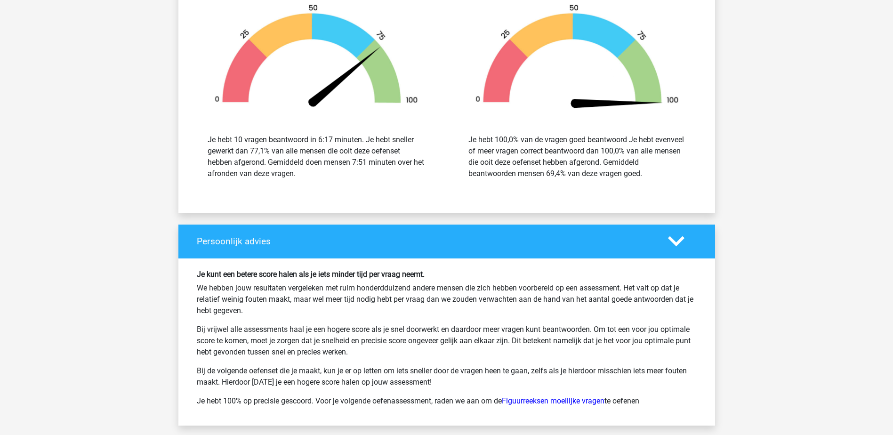
scroll to position [1130, 0]
